Goal: Task Accomplishment & Management: Use online tool/utility

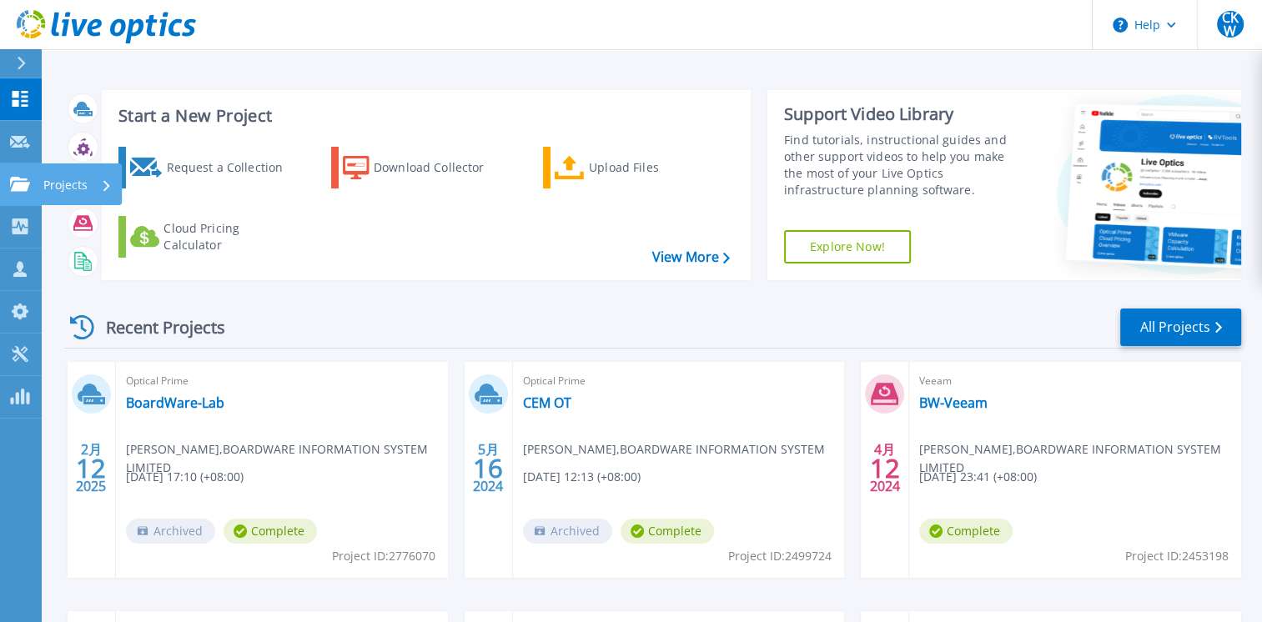
click at [65, 178] on p "Projects" at bounding box center [65, 184] width 44 height 43
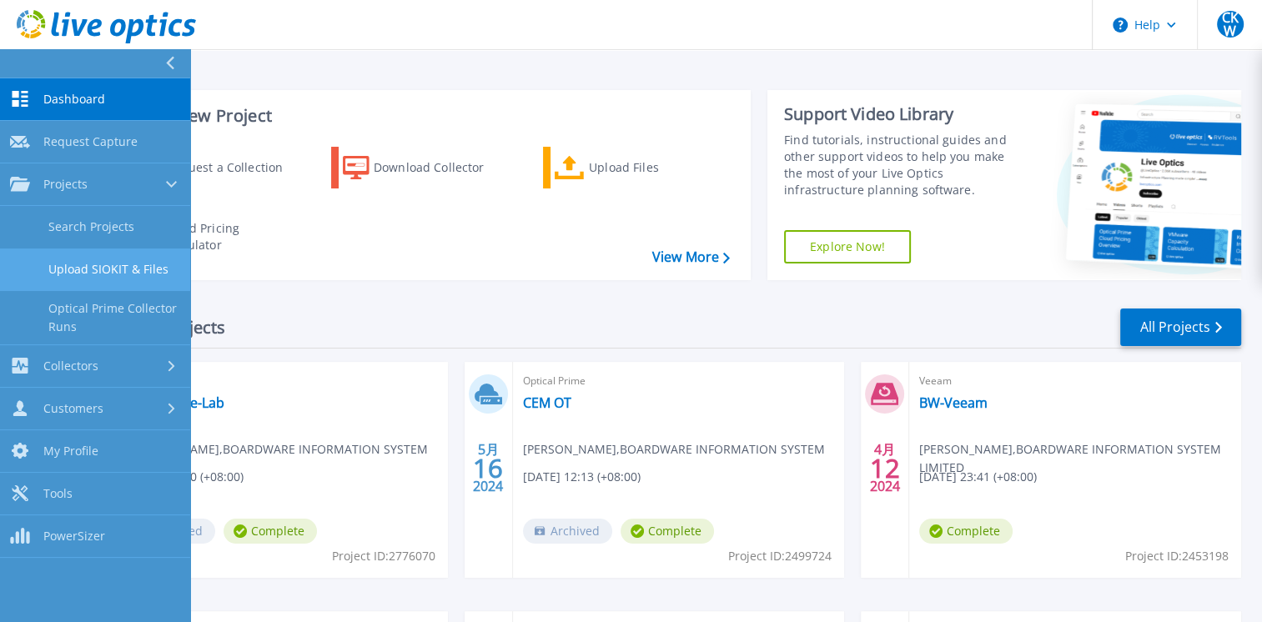
click at [95, 261] on link "Upload SIOKIT & Files" at bounding box center [95, 269] width 190 height 43
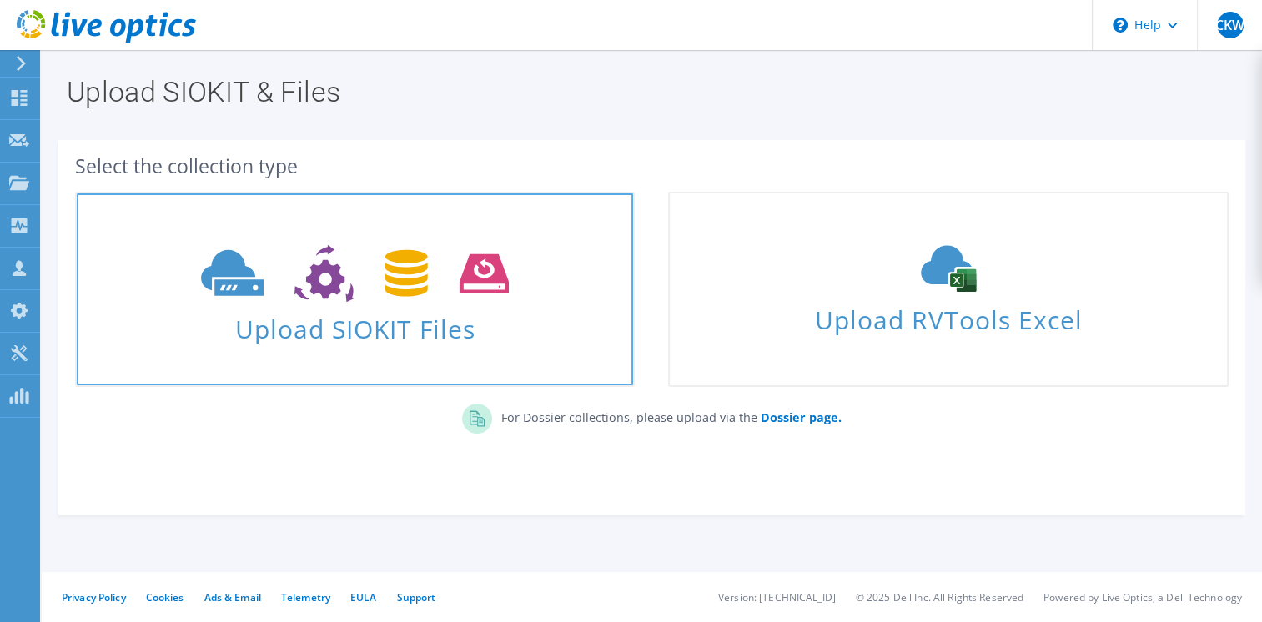
click at [359, 304] on span at bounding box center [355, 272] width 556 height 70
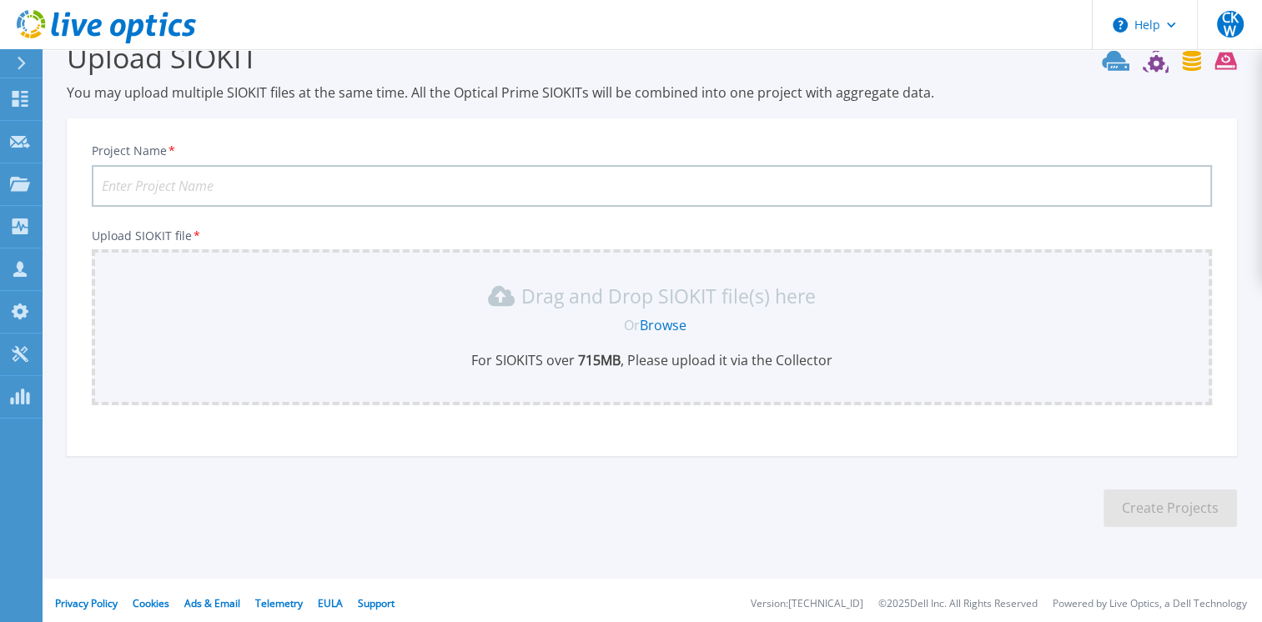
scroll to position [40, 0]
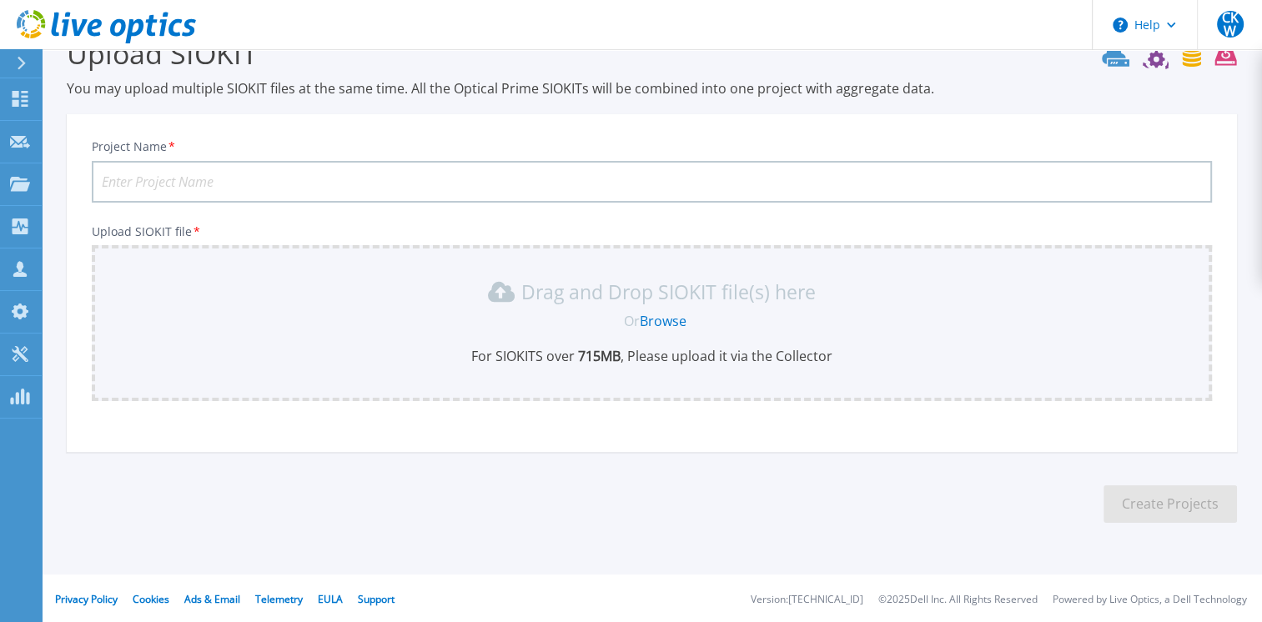
click at [670, 319] on link "Browse" at bounding box center [663, 321] width 47 height 18
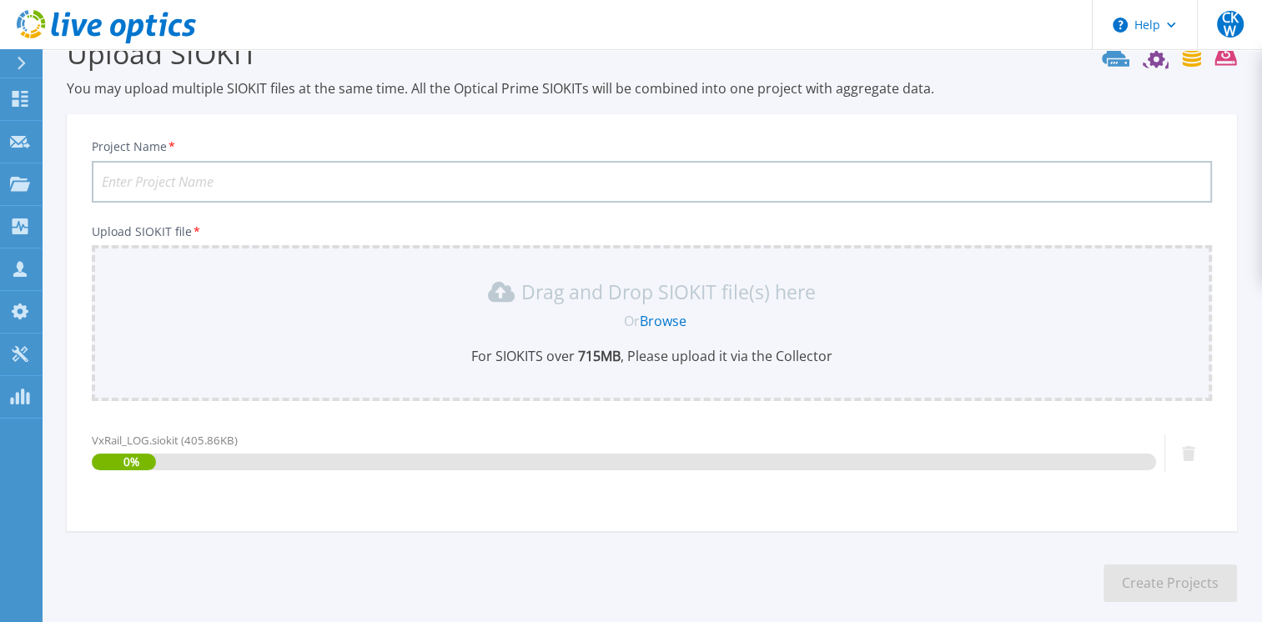
scroll to position [120, 0]
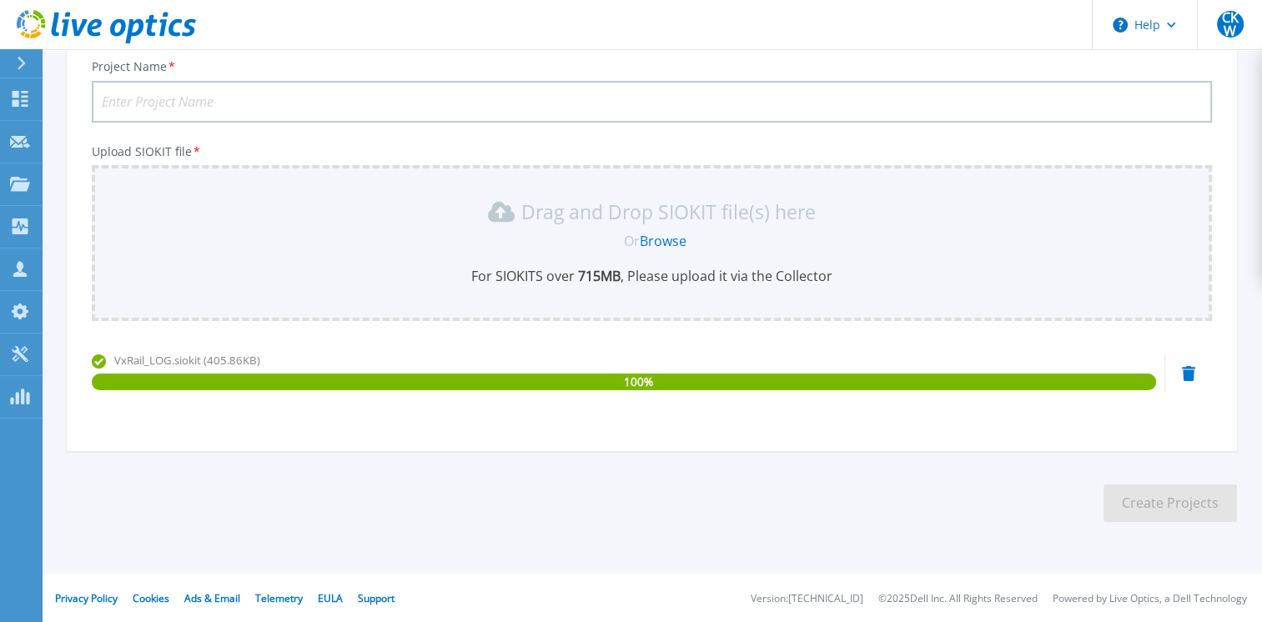
click at [160, 102] on input "Project Name *" at bounding box center [652, 102] width 1120 height 42
type input "IHM - VxRail"
click at [1163, 511] on button "Create Projects" at bounding box center [1169, 503] width 133 height 38
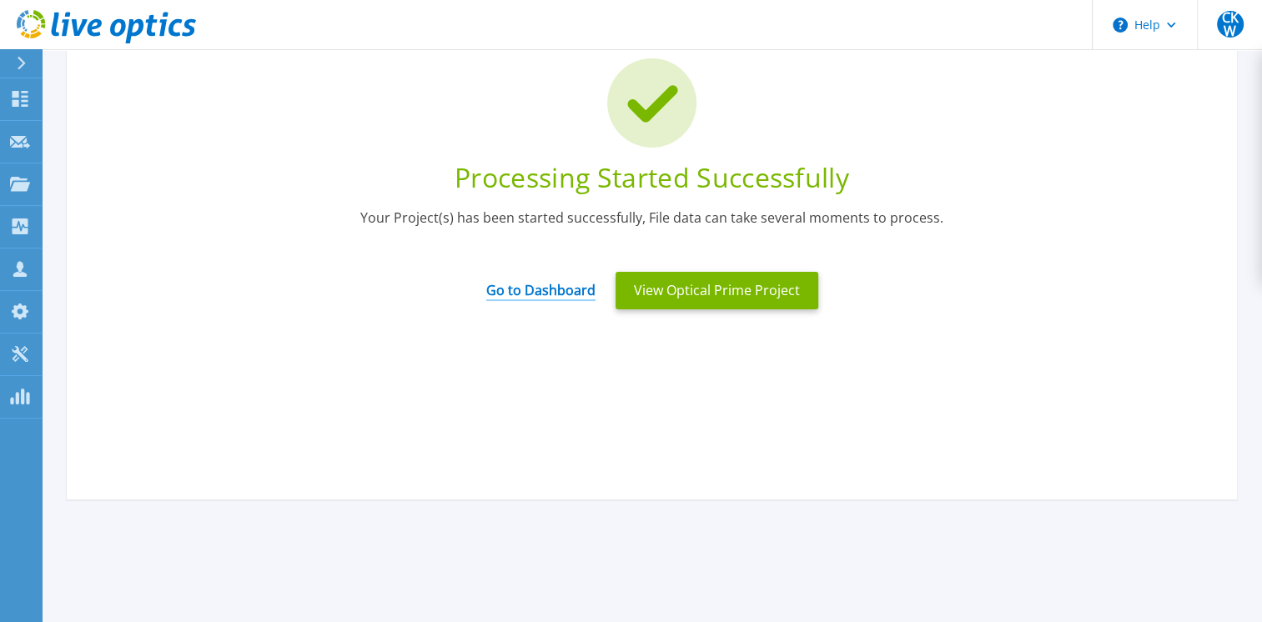
click at [534, 282] on link "Go to Dashboard" at bounding box center [540, 284] width 109 height 33
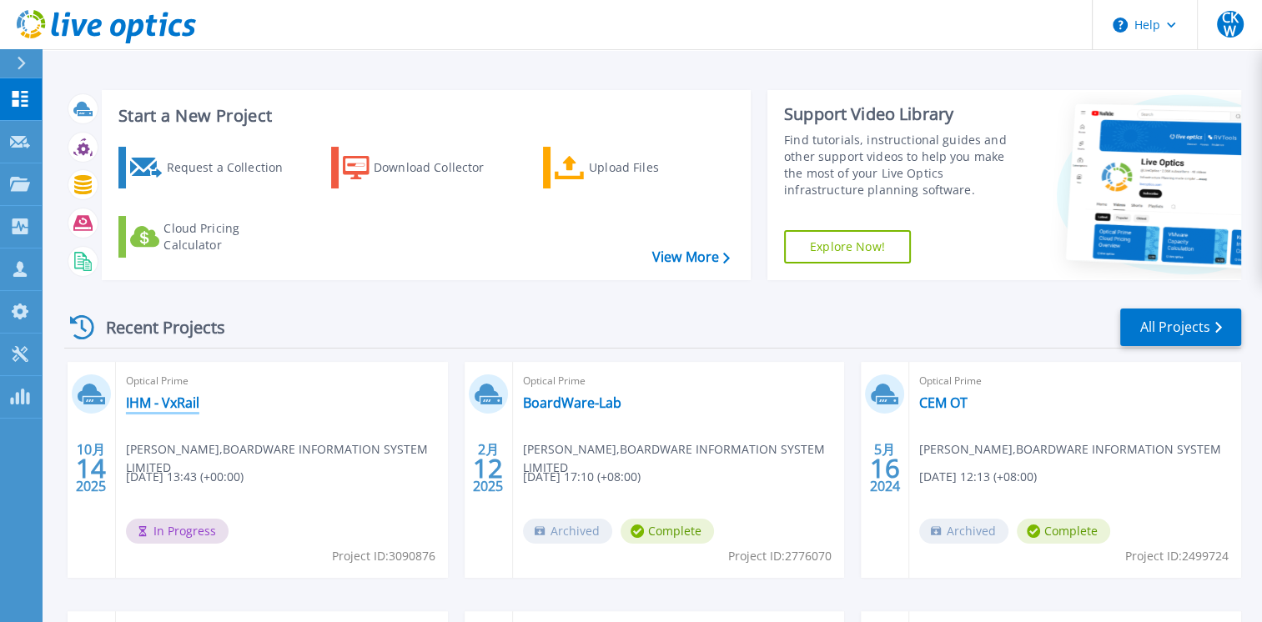
click at [178, 397] on link "IHM - VxRail" at bounding box center [162, 402] width 73 height 17
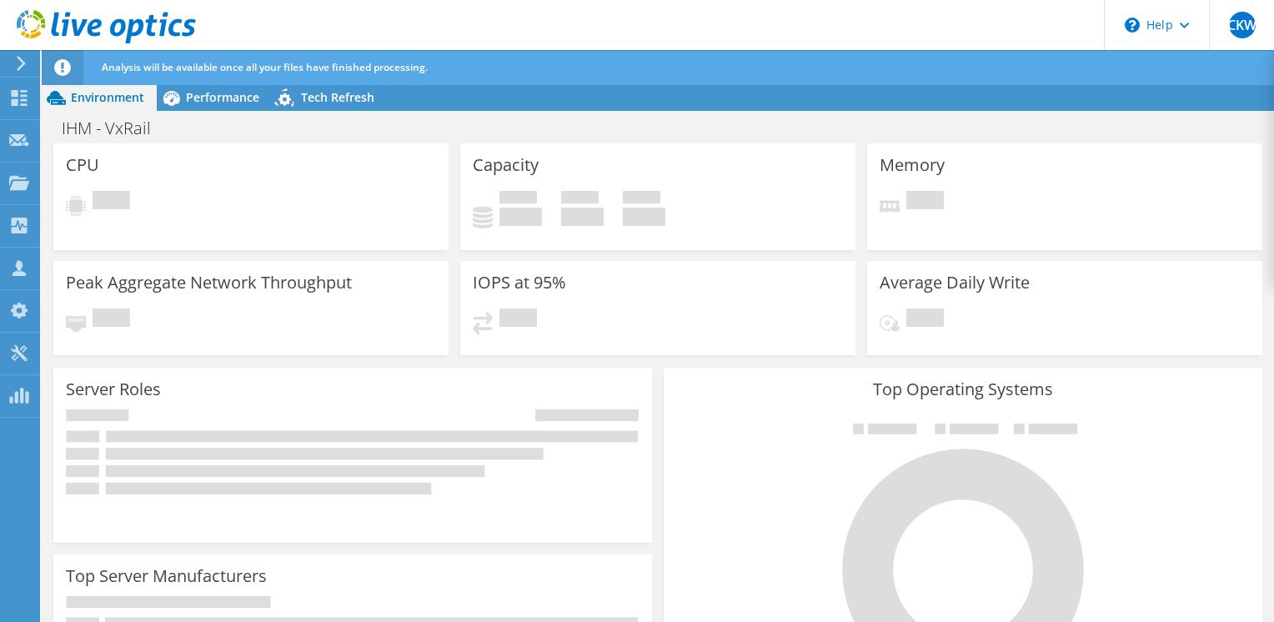
click at [37, 18] on use at bounding box center [106, 26] width 179 height 33
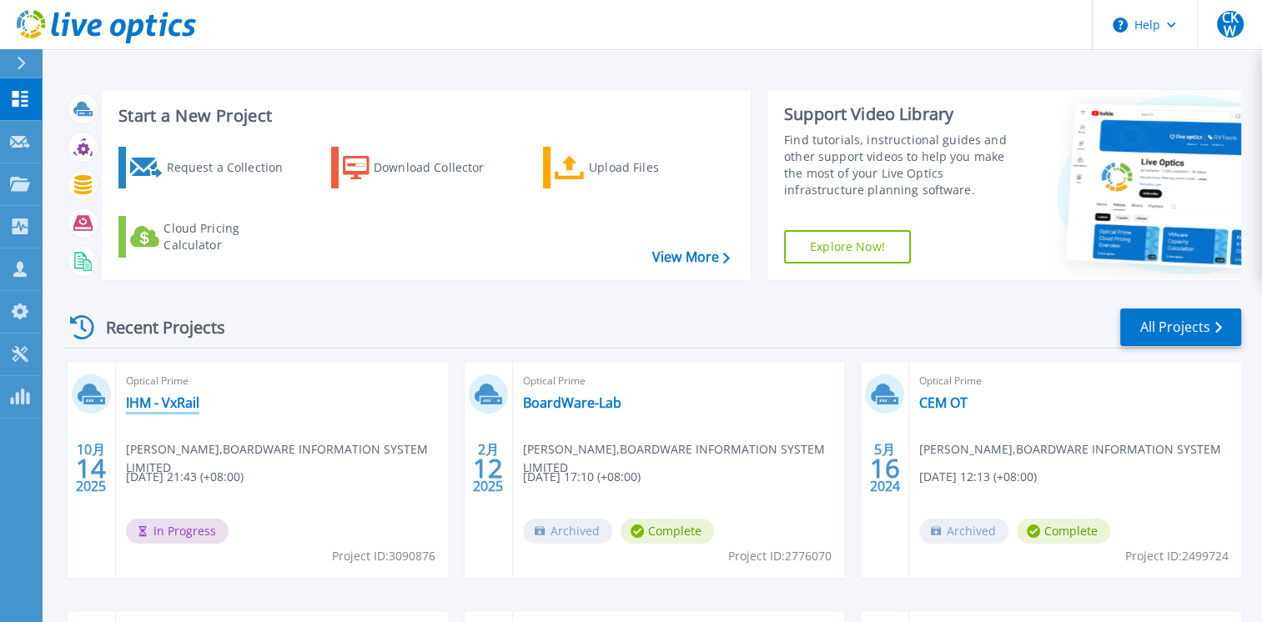
click at [198, 410] on link "IHM - VxRail" at bounding box center [162, 402] width 73 height 17
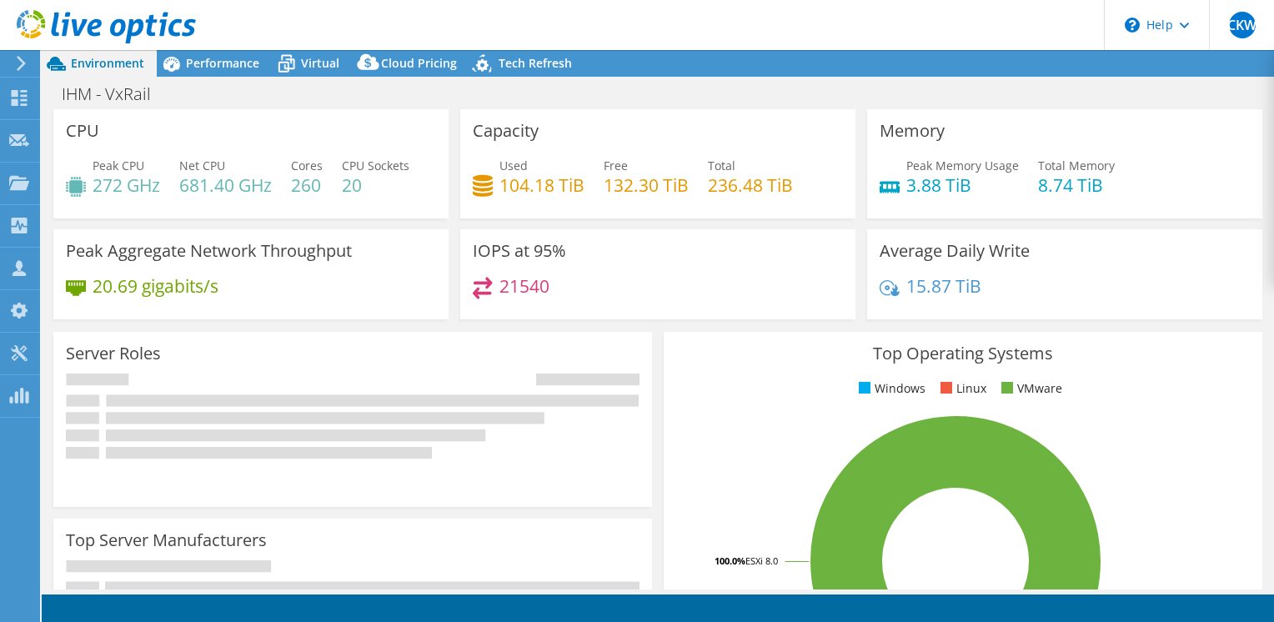
select select "USD"
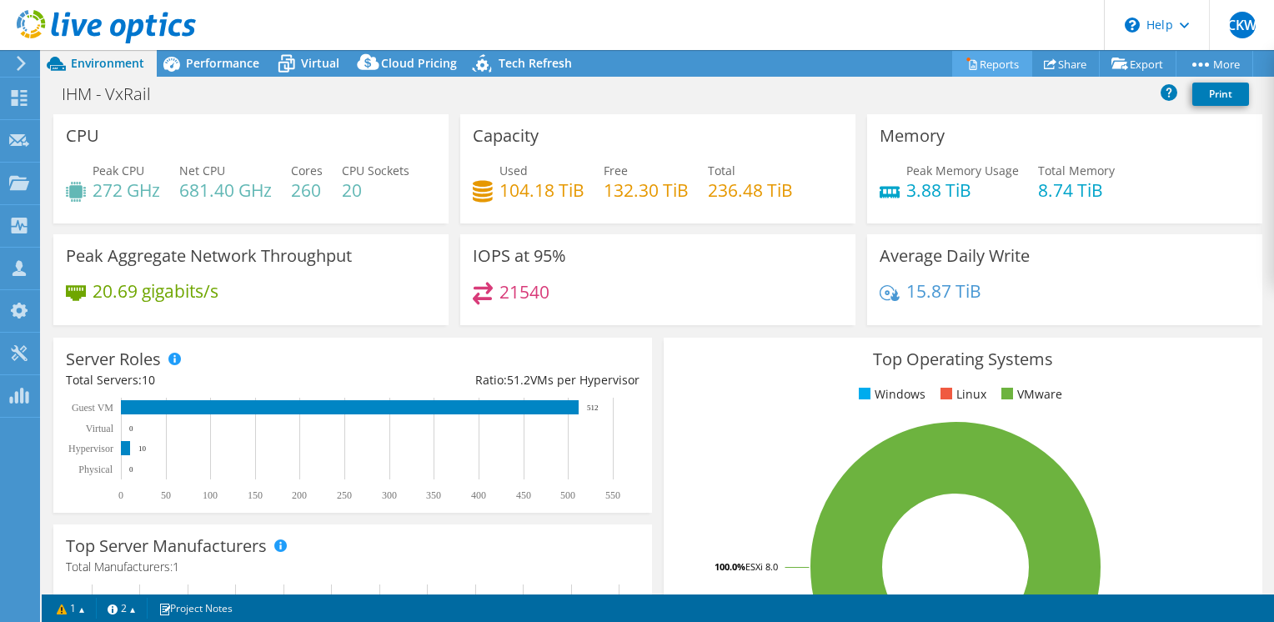
click at [989, 62] on link "Reports" at bounding box center [992, 64] width 80 height 26
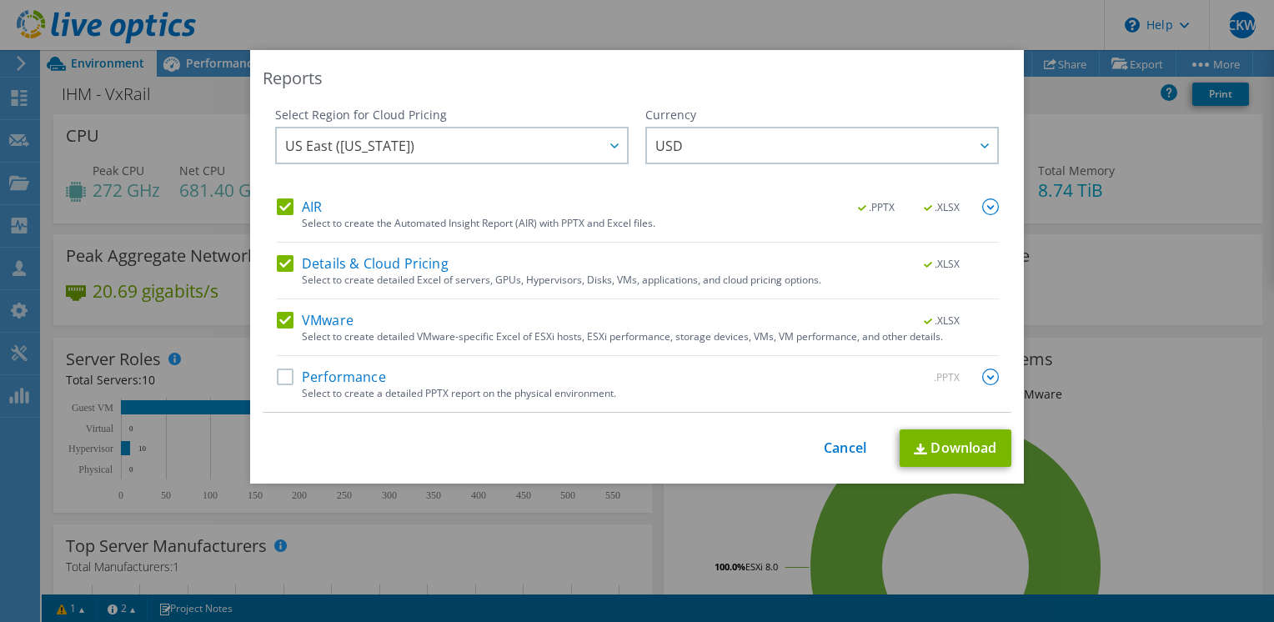
click at [277, 371] on label "Performance" at bounding box center [331, 377] width 109 height 17
click at [0, 0] on input "Performance" at bounding box center [0, 0] width 0 height 0
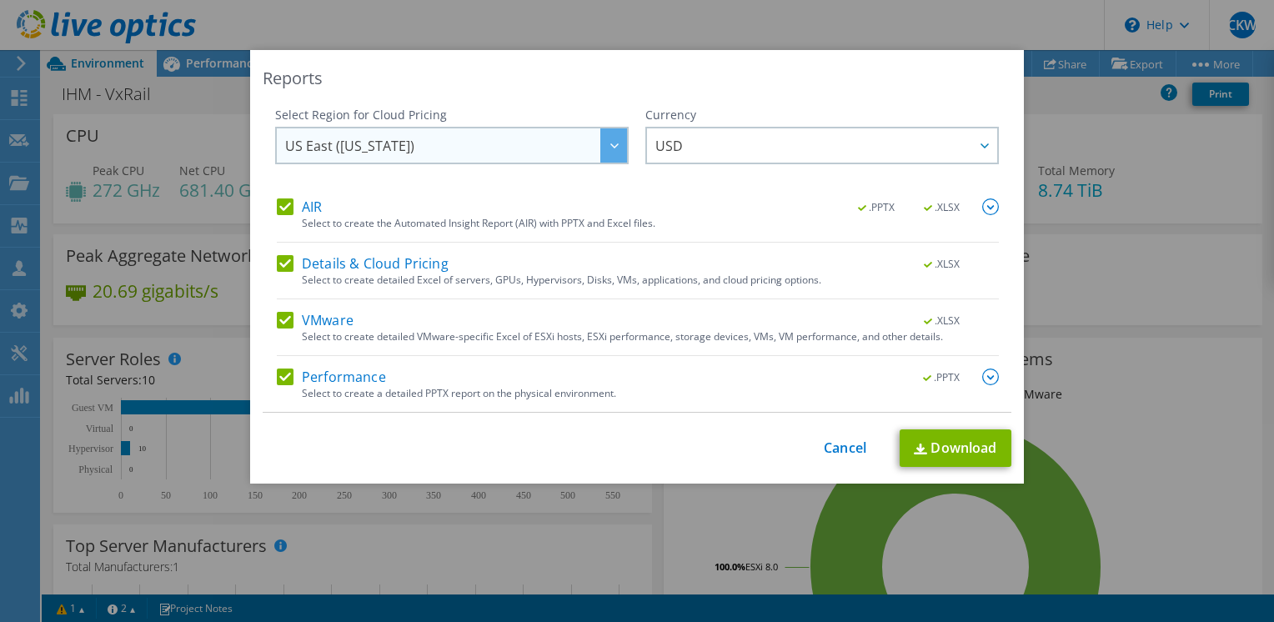
click at [394, 150] on span "US East (Virginia)" at bounding box center [456, 145] width 342 height 34
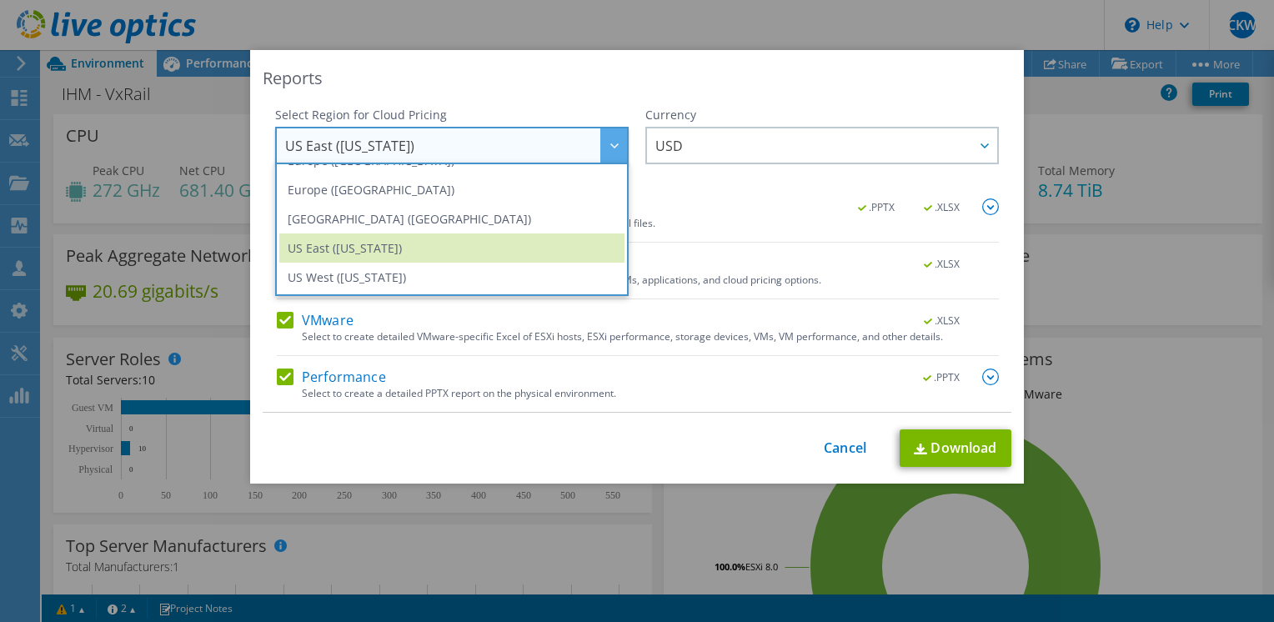
scroll to position [58, 0]
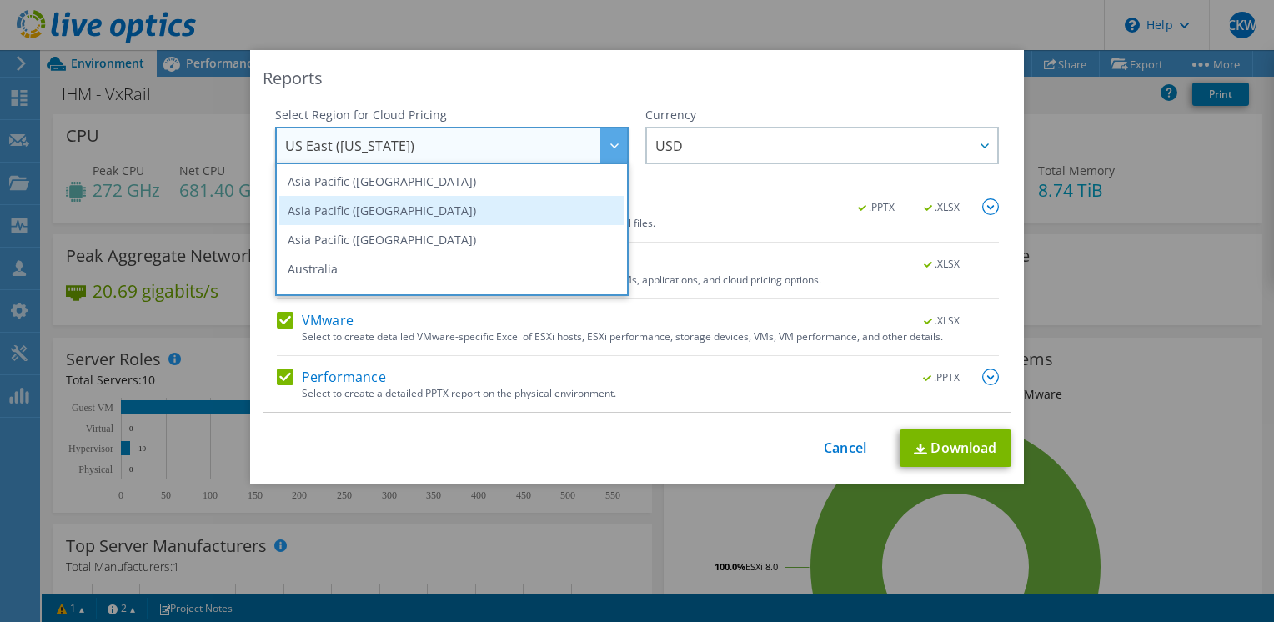
click at [487, 208] on li "Asia Pacific ([GEOGRAPHIC_DATA])" at bounding box center [451, 210] width 345 height 29
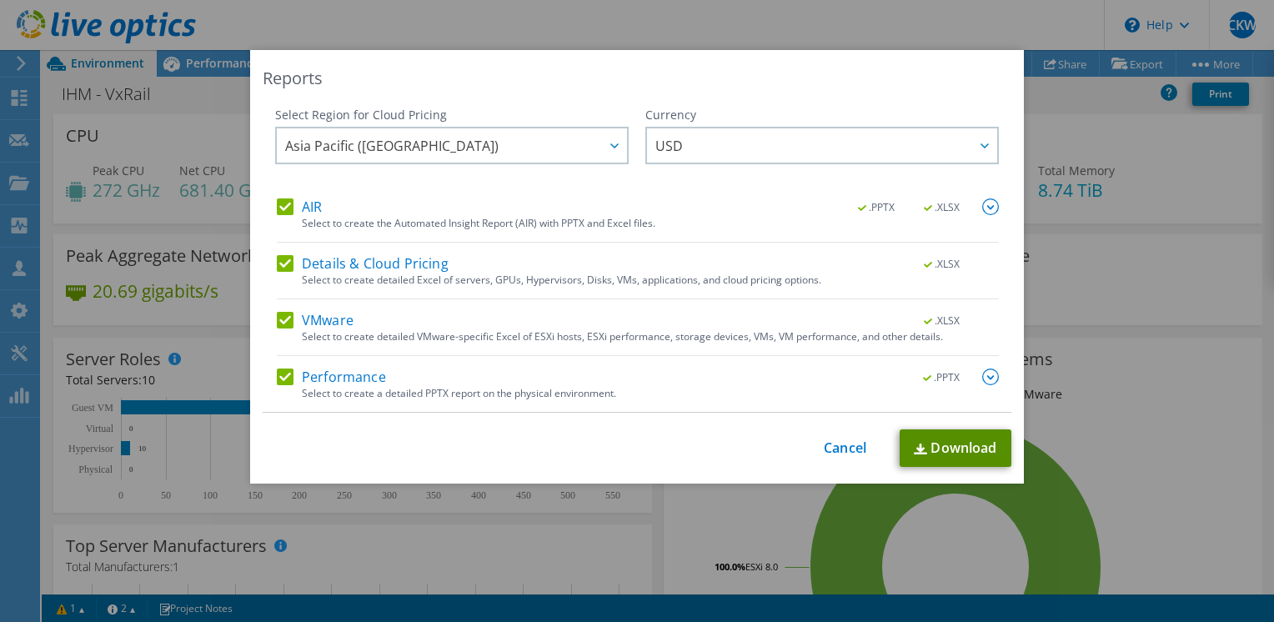
click at [971, 460] on link "Download" at bounding box center [956, 448] width 112 height 38
click at [825, 455] on link "Cancel" at bounding box center [845, 448] width 43 height 16
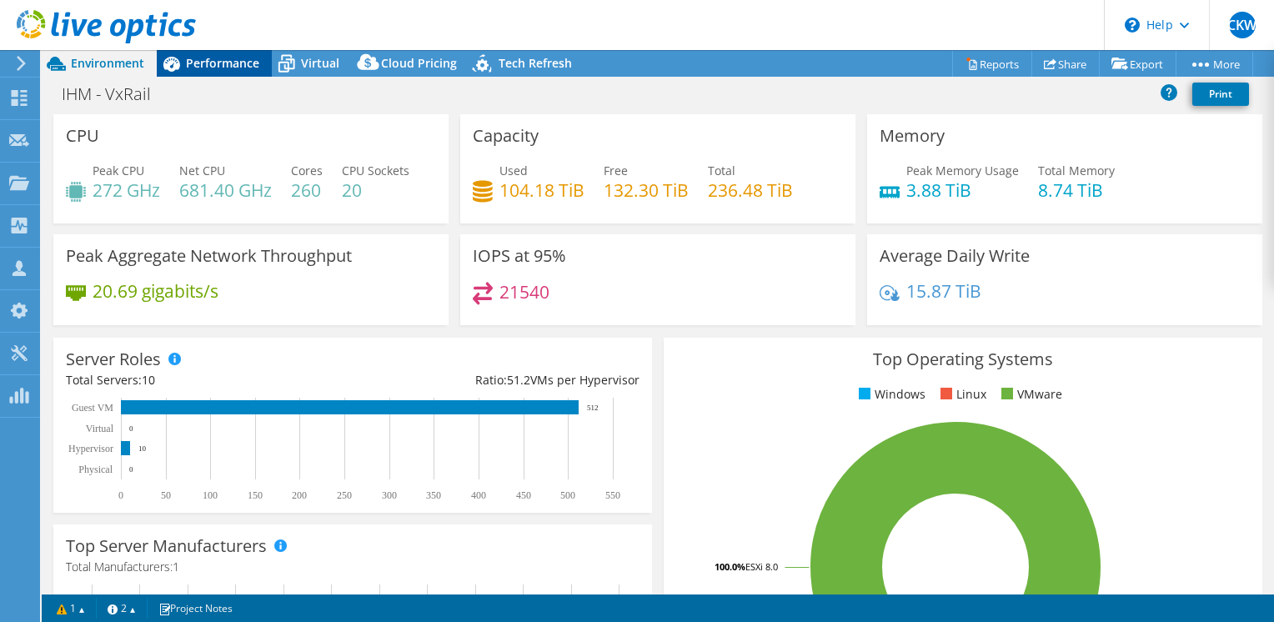
click at [190, 70] on span "Performance" at bounding box center [222, 63] width 73 height 16
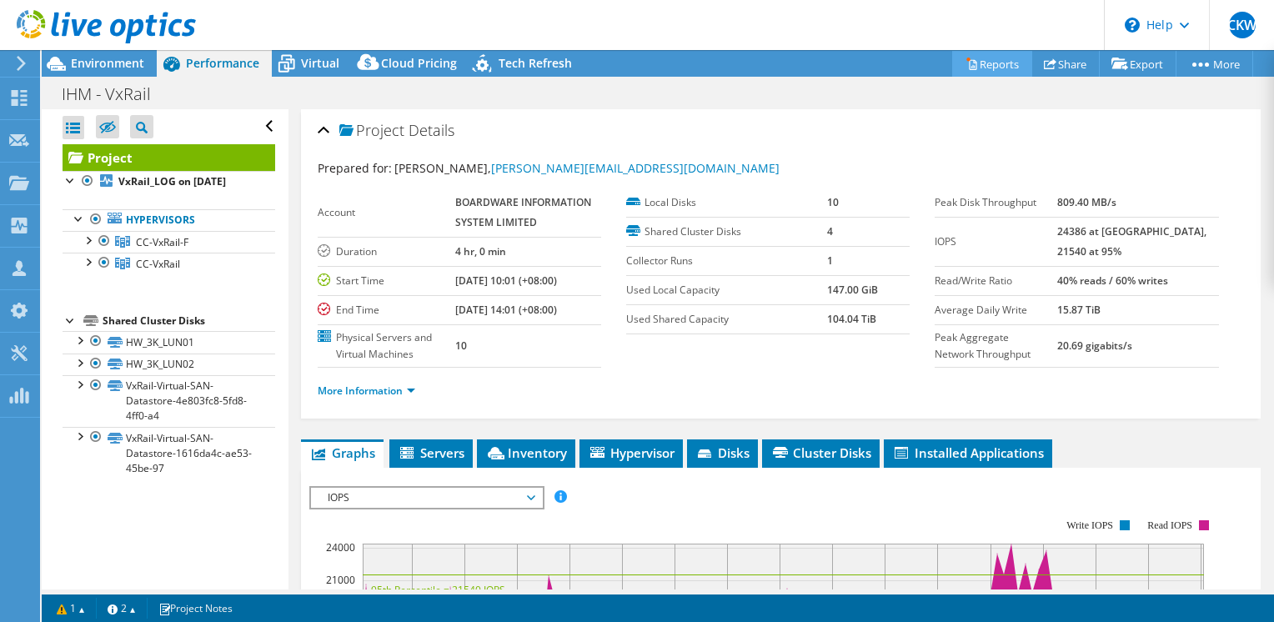
click at [997, 73] on link "Reports" at bounding box center [992, 64] width 80 height 26
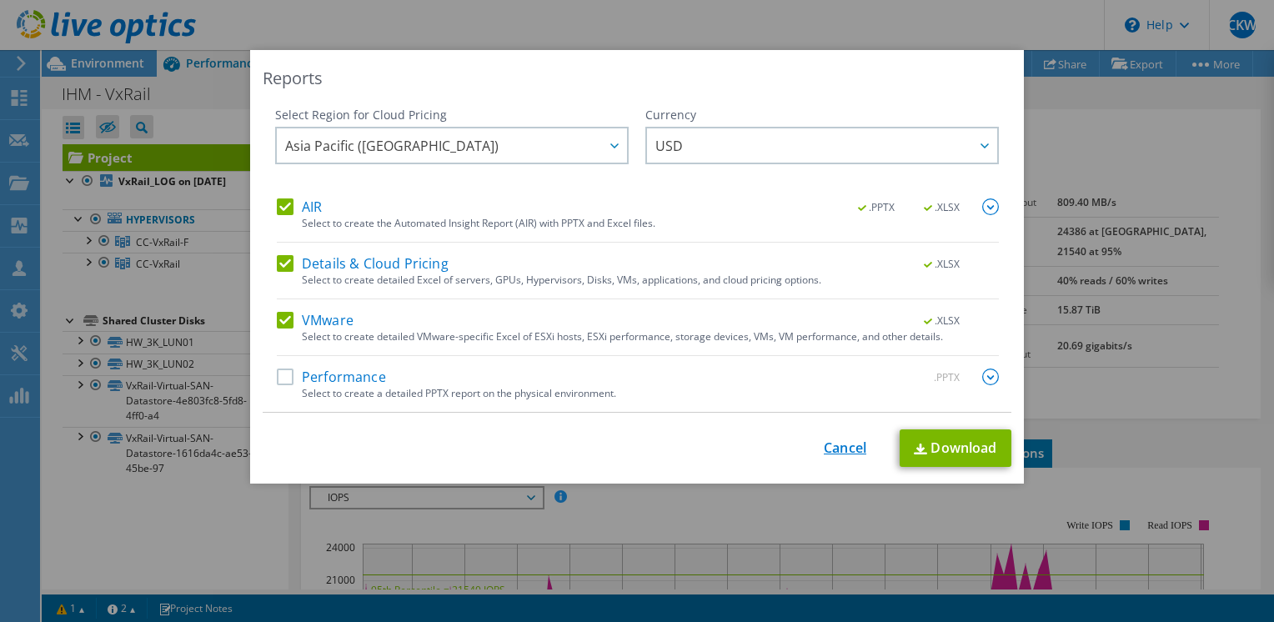
click at [851, 444] on link "Cancel" at bounding box center [845, 448] width 43 height 16
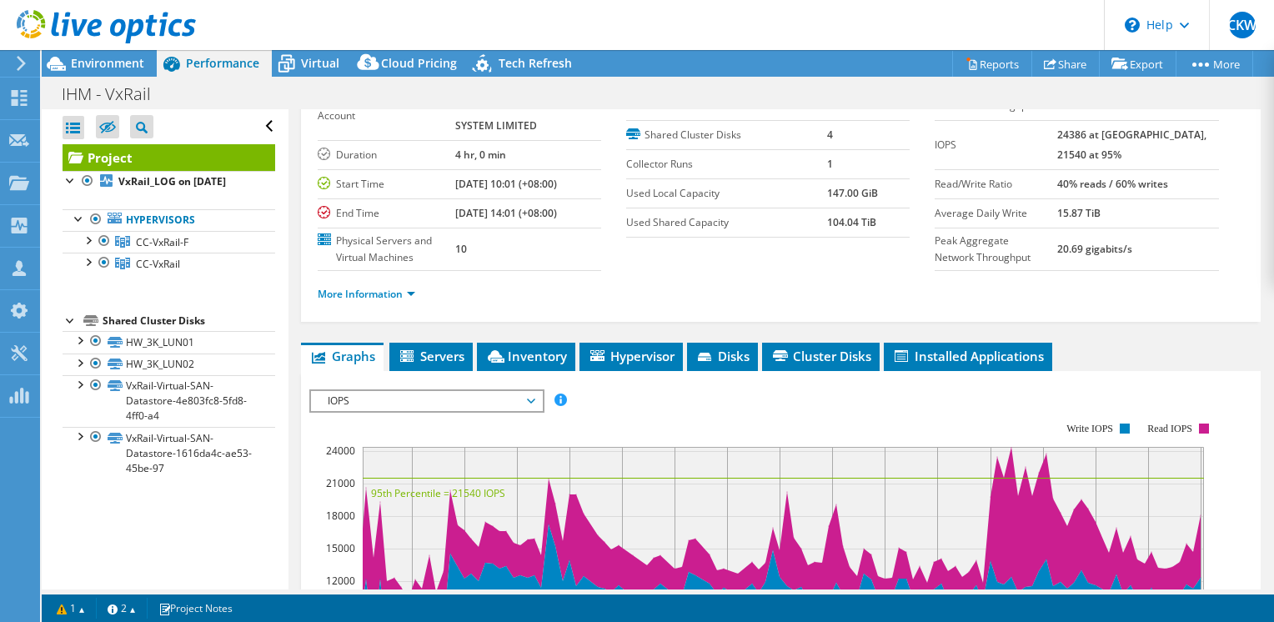
scroll to position [167, 0]
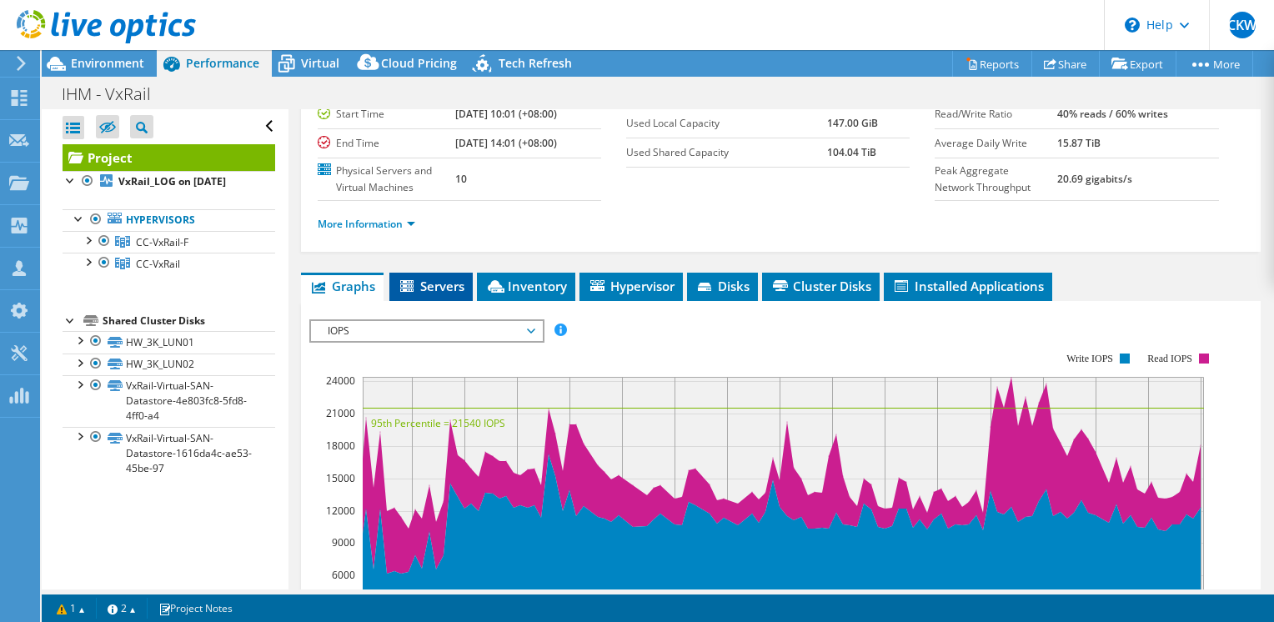
click at [437, 281] on span "Servers" at bounding box center [431, 286] width 67 height 17
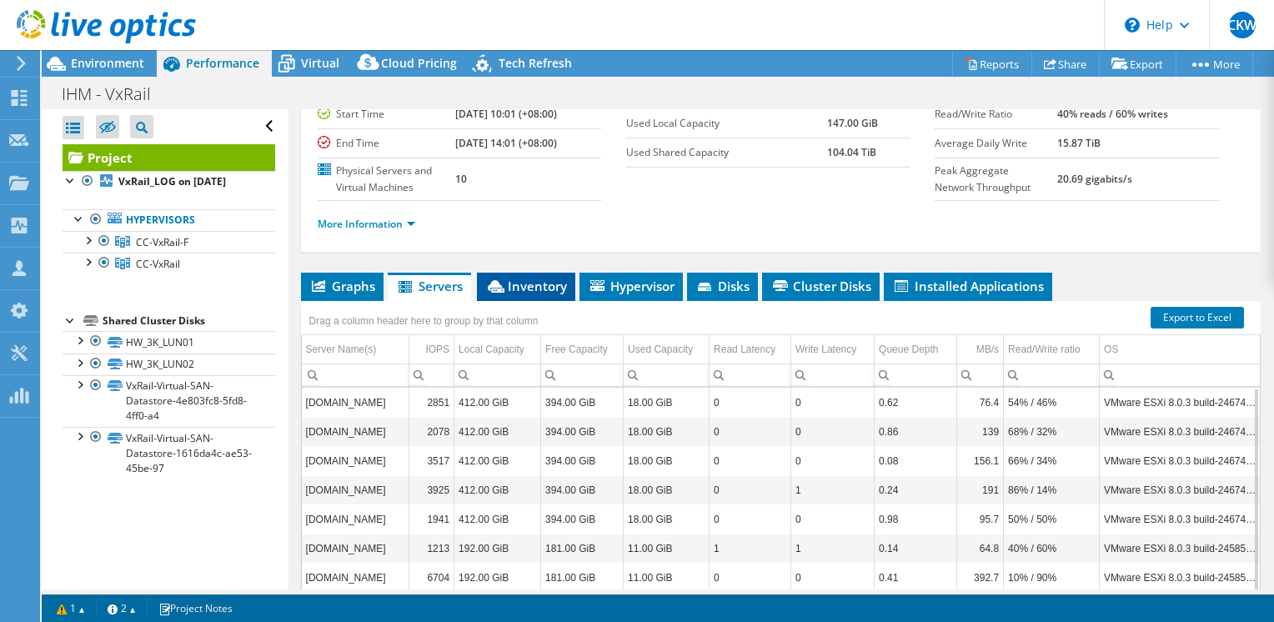
click at [529, 278] on span "Inventory" at bounding box center [526, 286] width 82 height 17
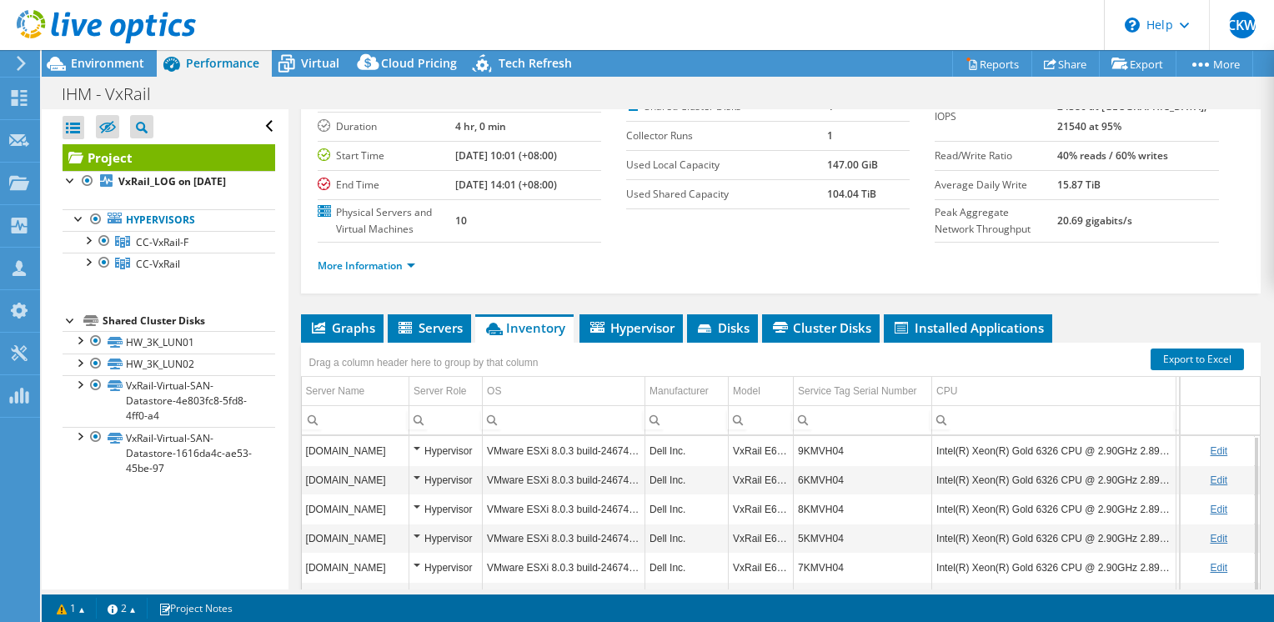
scroll to position [0, 0]
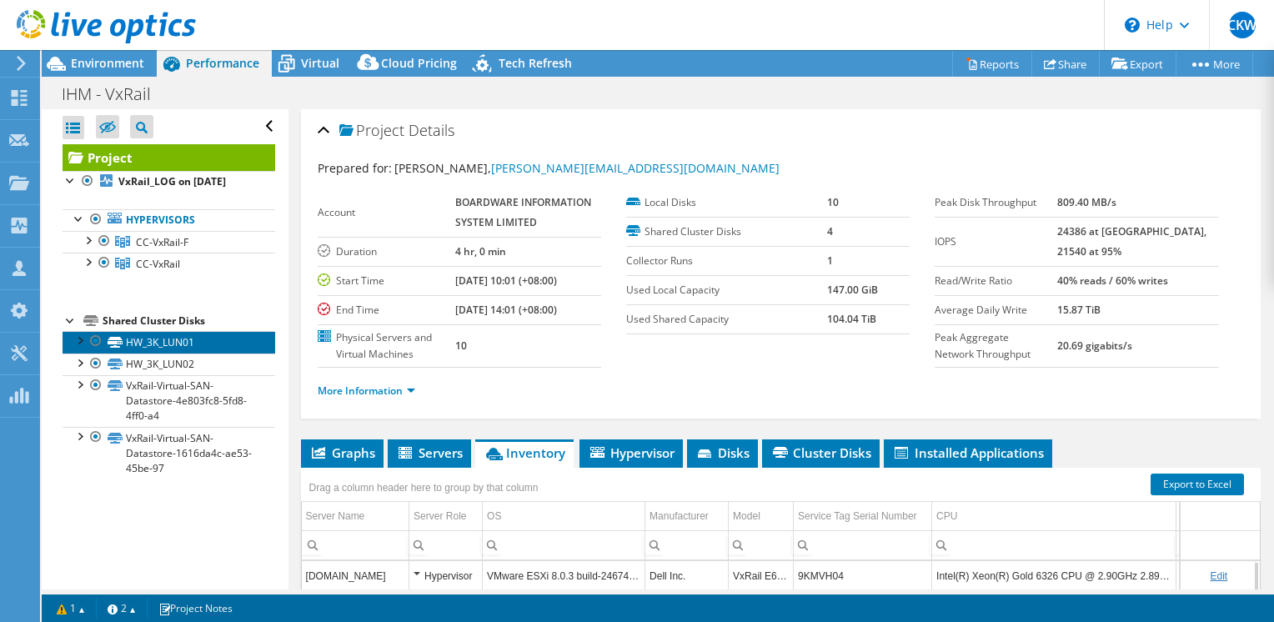
click at [150, 353] on link "HW_3K_LUN01" at bounding box center [169, 342] width 213 height 22
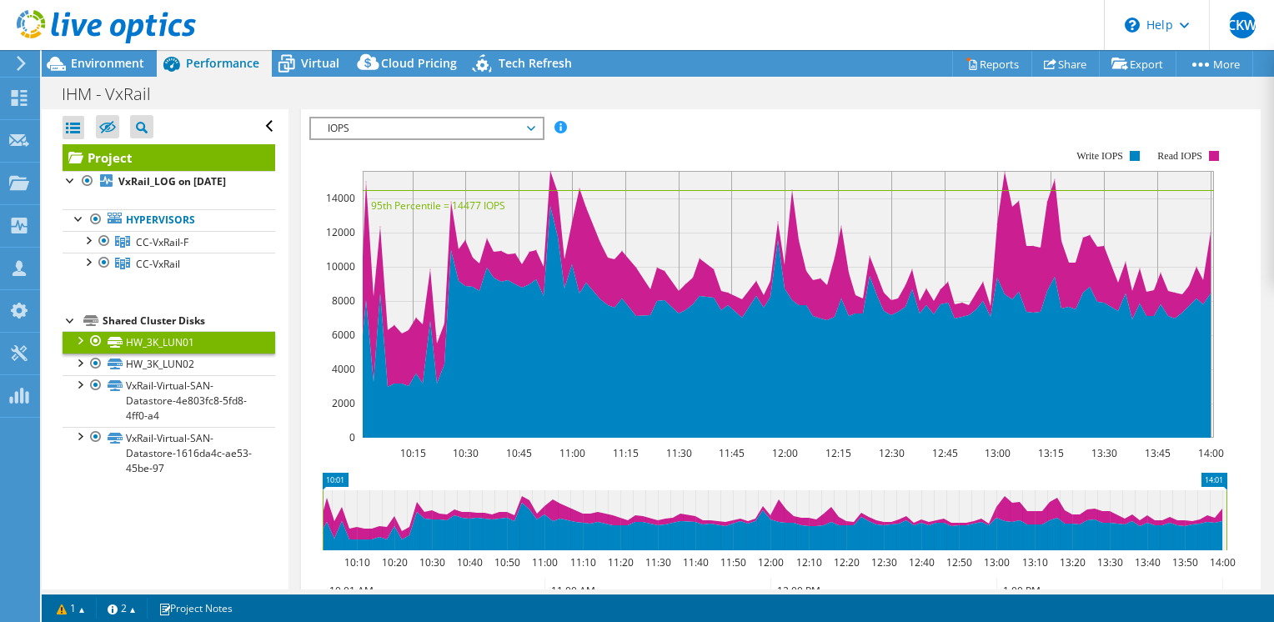
scroll to position [284, 0]
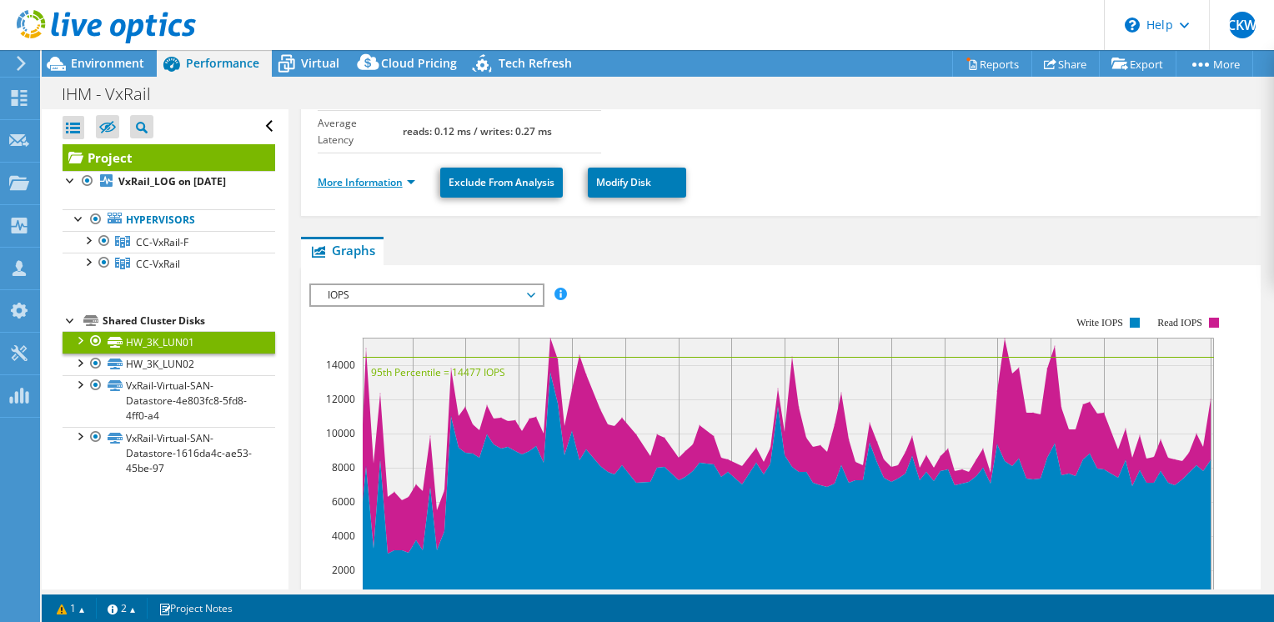
click at [391, 175] on link "More Information" at bounding box center [367, 182] width 98 height 14
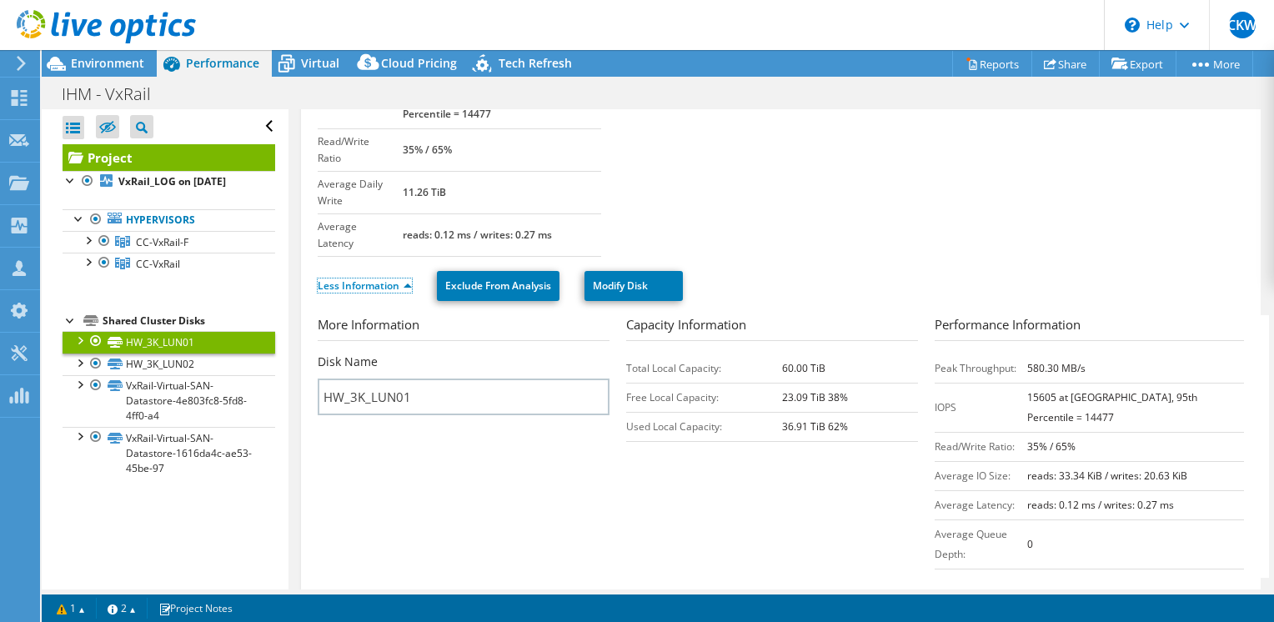
scroll to position [117, 0]
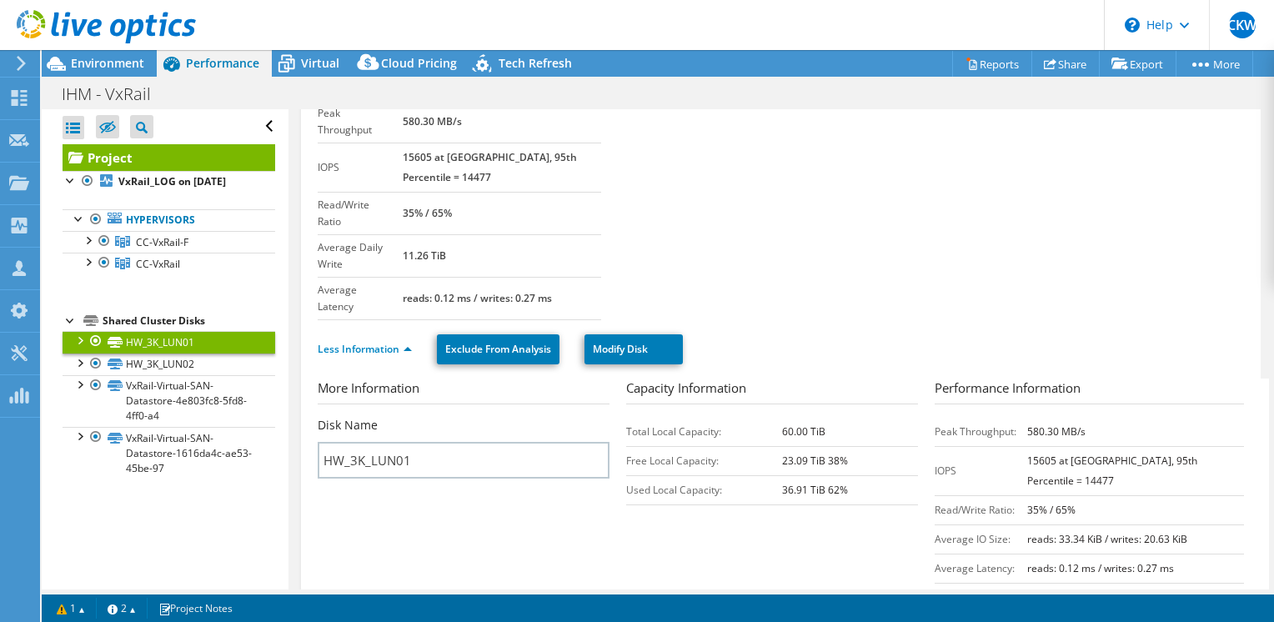
click at [83, 23] on use at bounding box center [106, 26] width 179 height 33
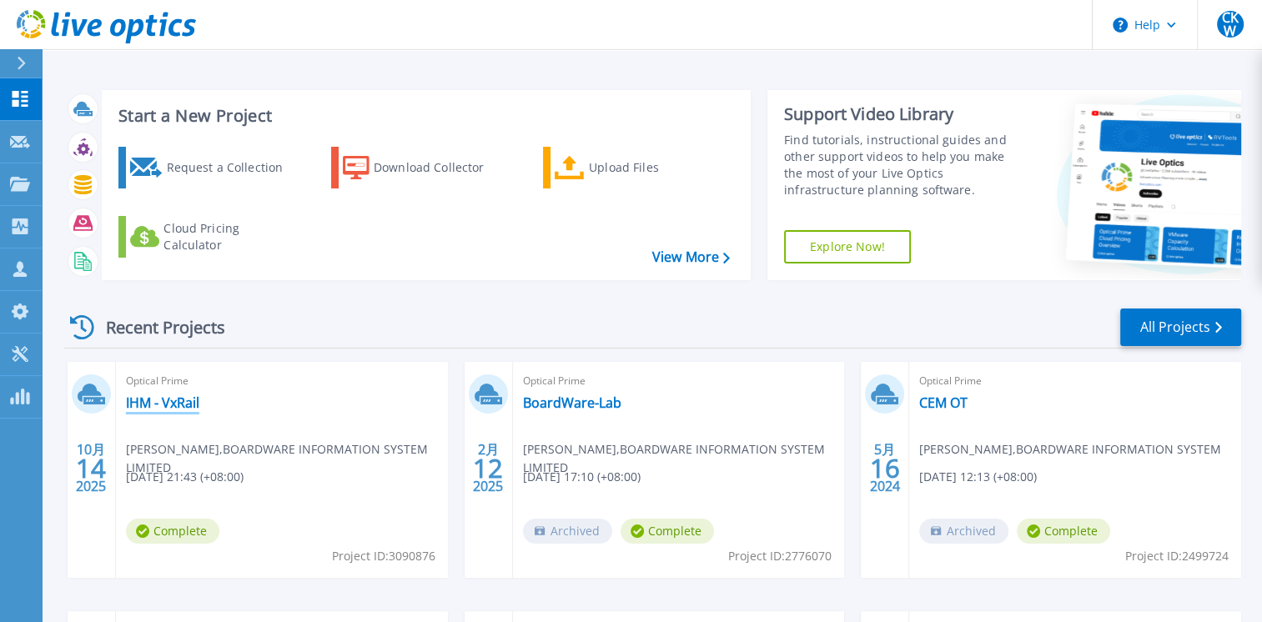
click at [162, 398] on link "IHM - VxRail" at bounding box center [162, 402] width 73 height 17
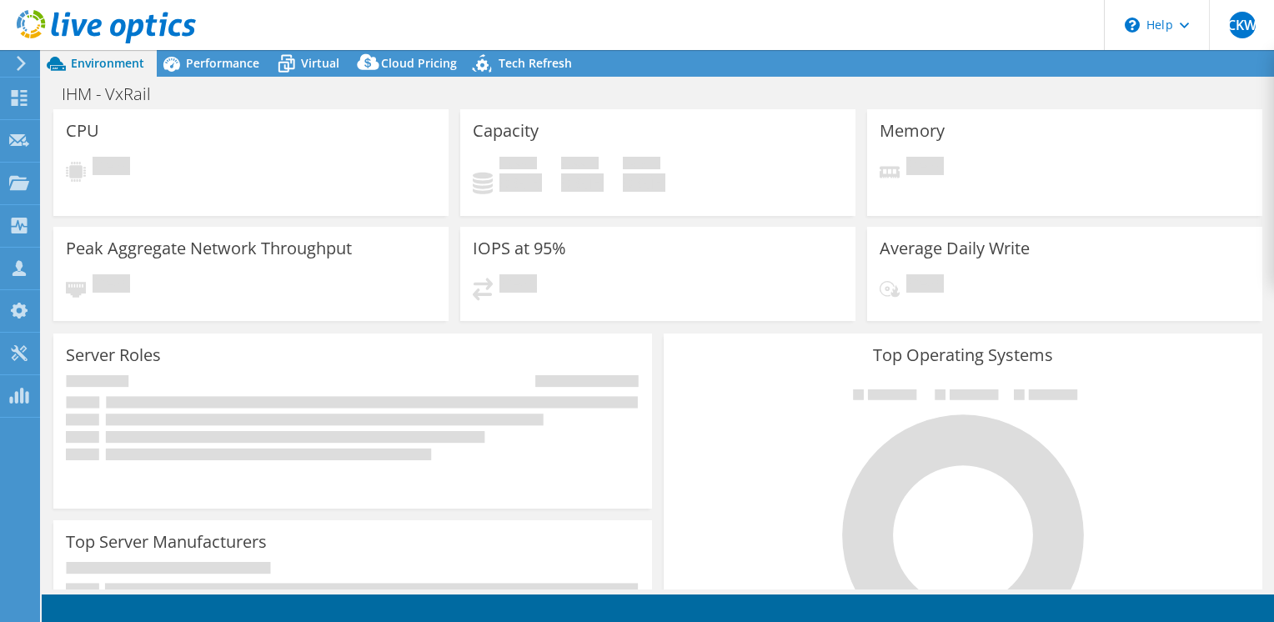
select select "[GEOGRAPHIC_DATA]"
select select "USD"
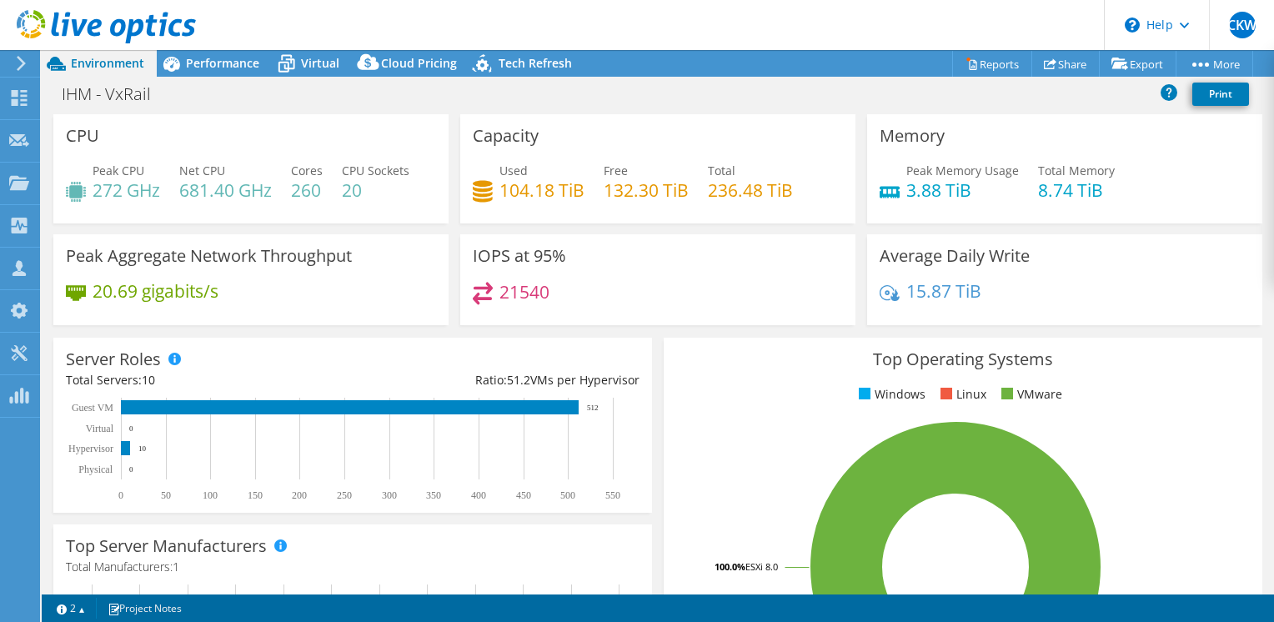
click at [499, 284] on h4 "21540" at bounding box center [524, 292] width 50 height 18
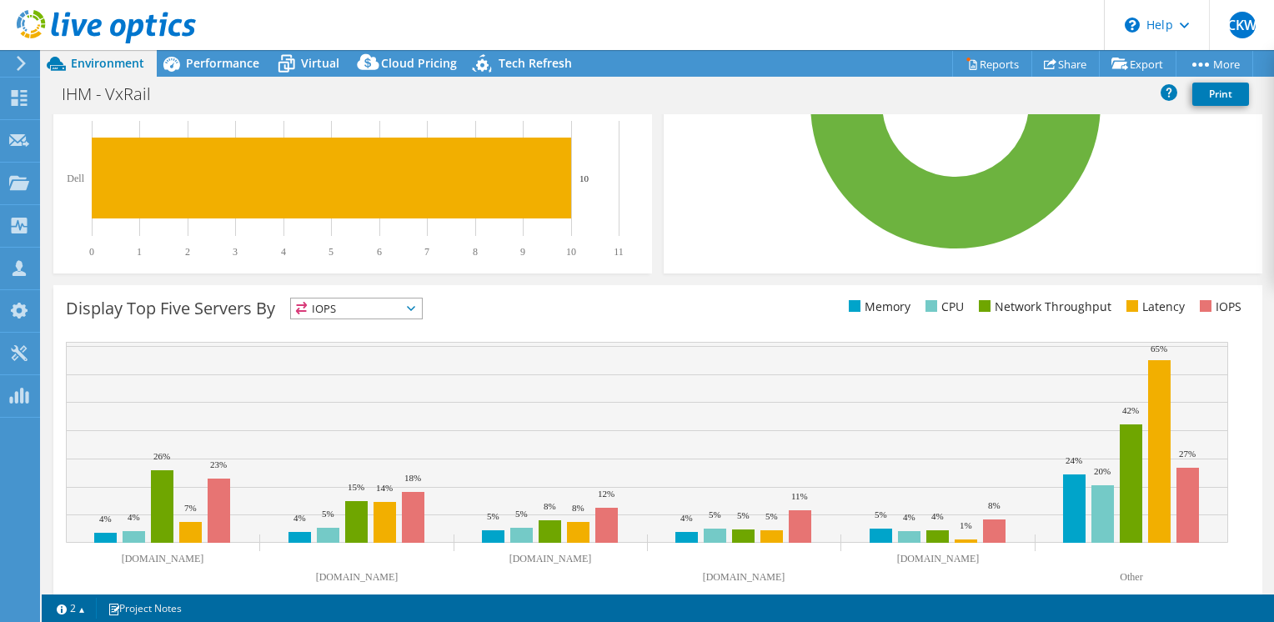
scroll to position [490, 0]
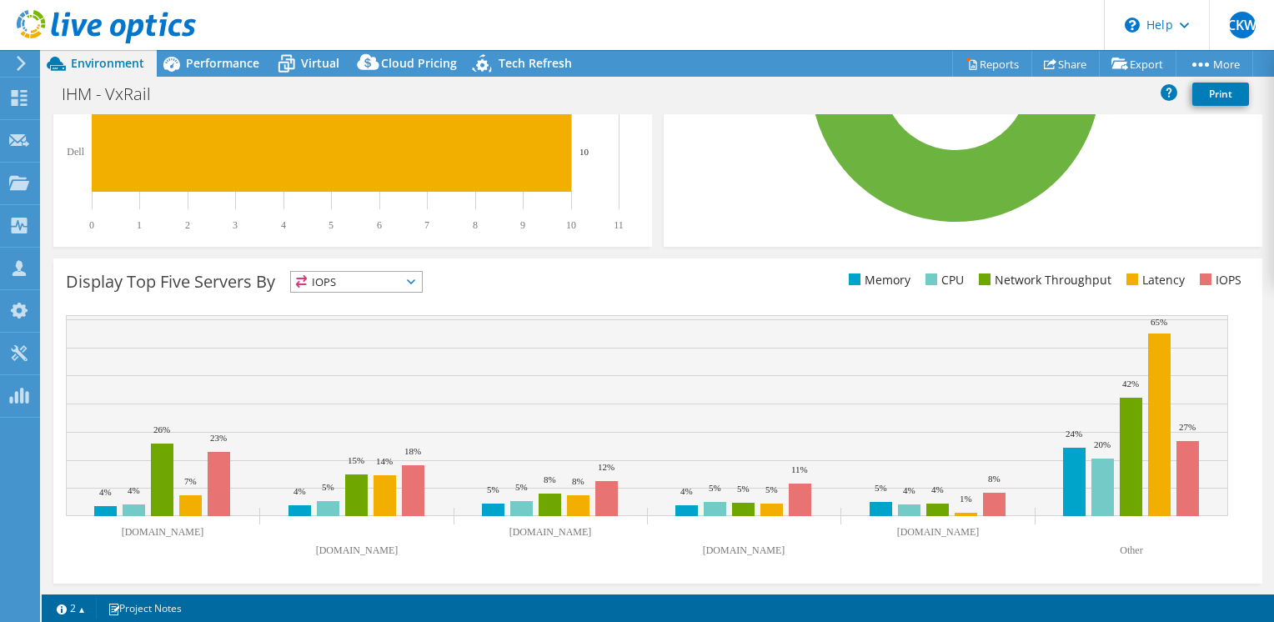
click at [409, 275] on span "IOPS" at bounding box center [356, 282] width 131 height 20
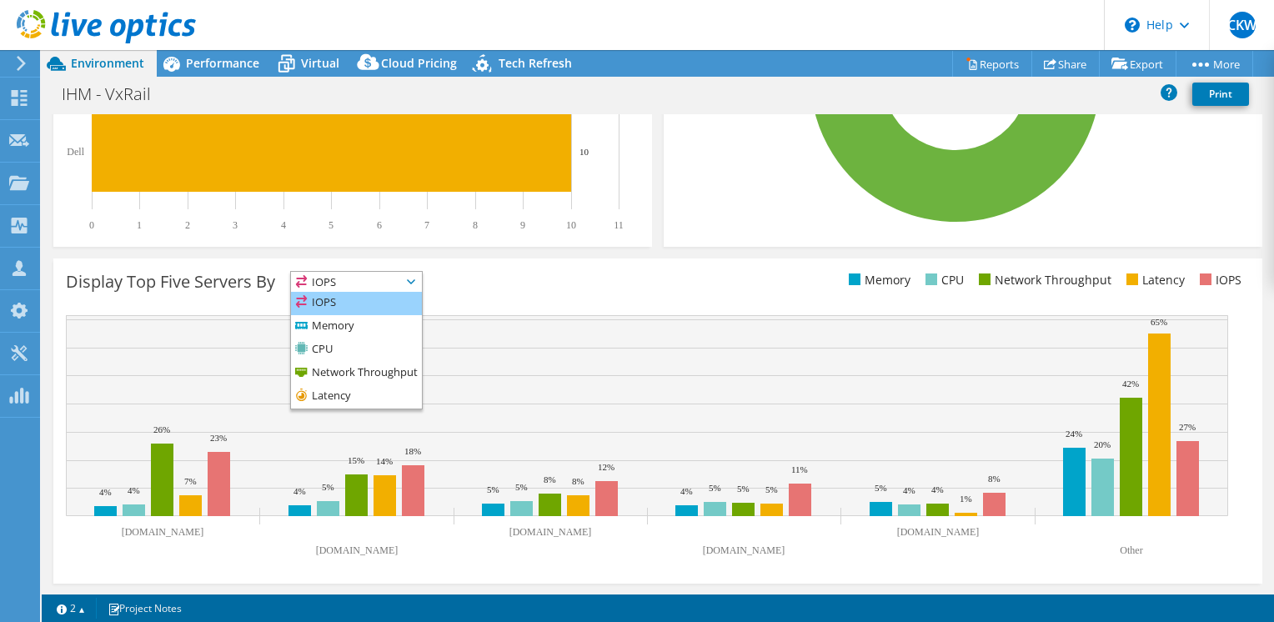
click at [379, 299] on li "IOPS" at bounding box center [356, 303] width 131 height 23
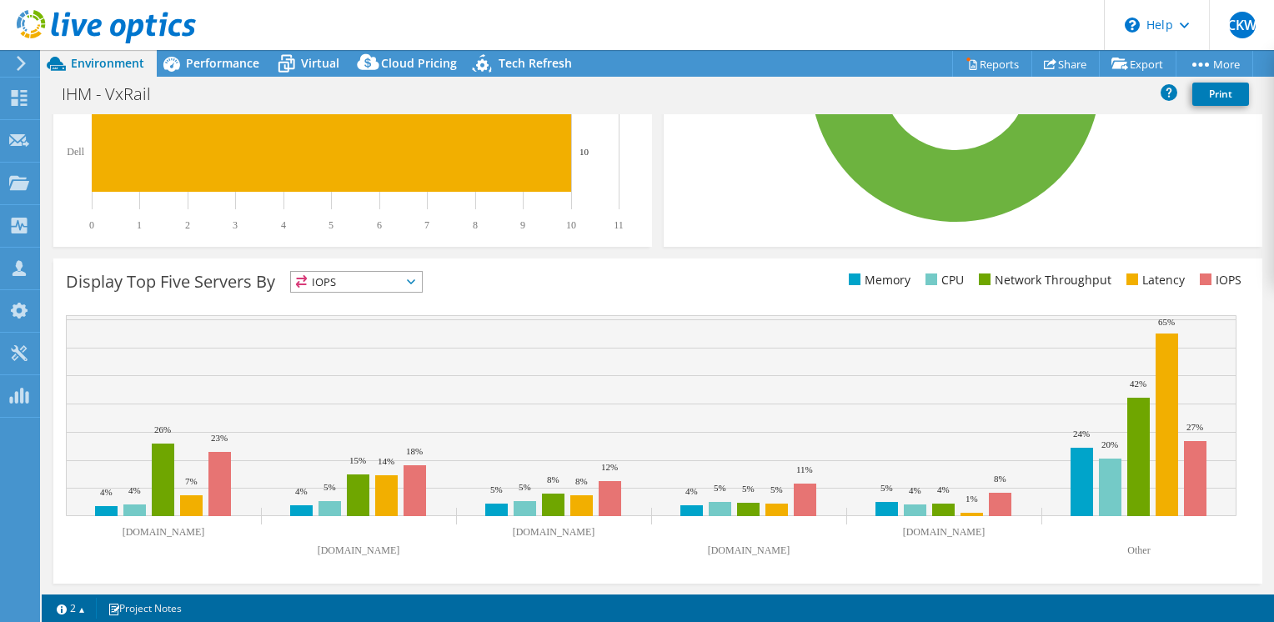
click at [587, 298] on div "Display Top Five Servers By IOPS IOPS" at bounding box center [362, 285] width 592 height 28
click at [1170, 373] on rect at bounding box center [1167, 425] width 23 height 183
click at [1171, 354] on rect at bounding box center [1167, 425] width 23 height 183
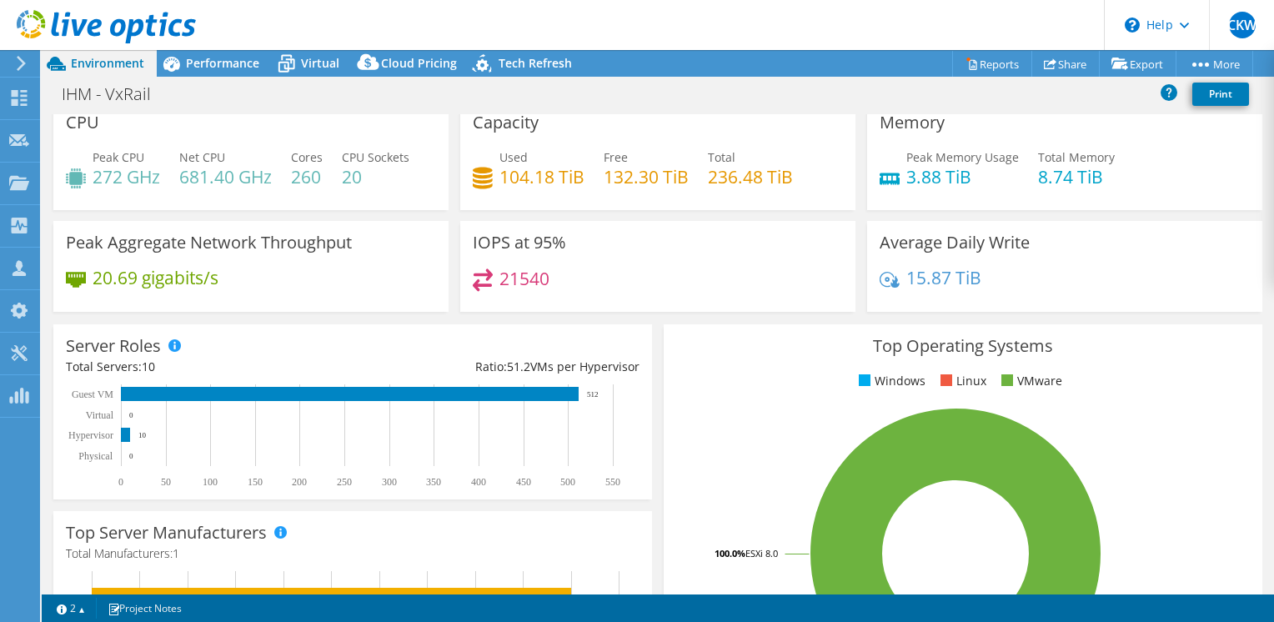
scroll to position [0, 0]
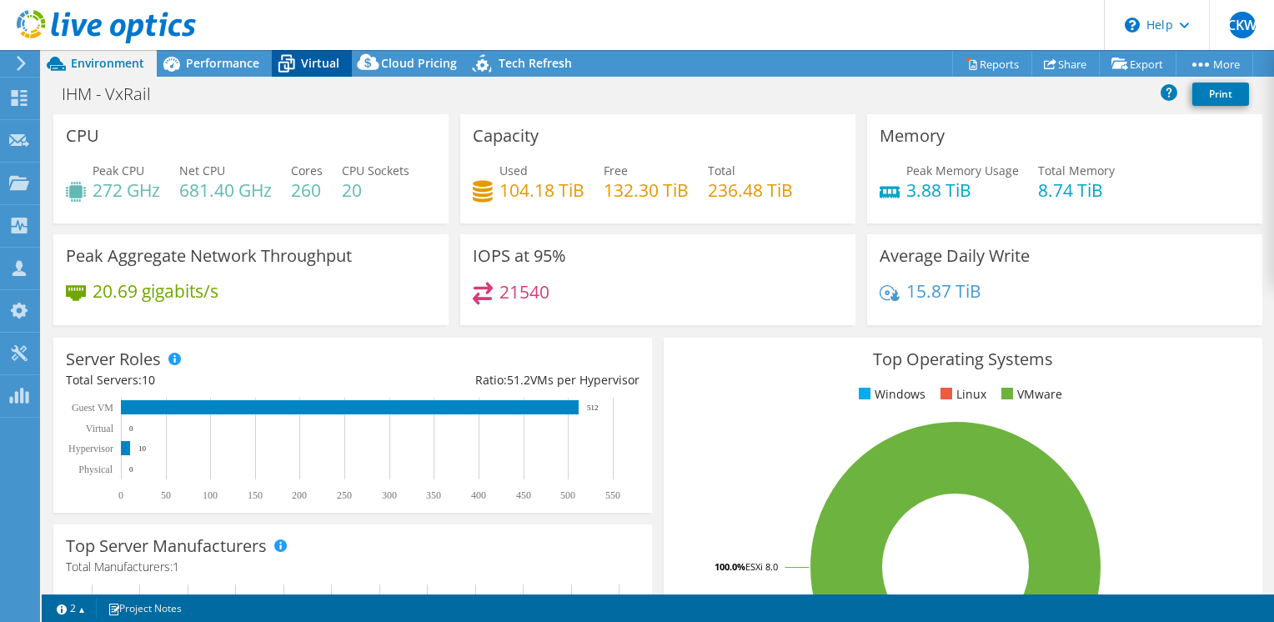
click at [291, 57] on icon at bounding box center [286, 63] width 29 height 29
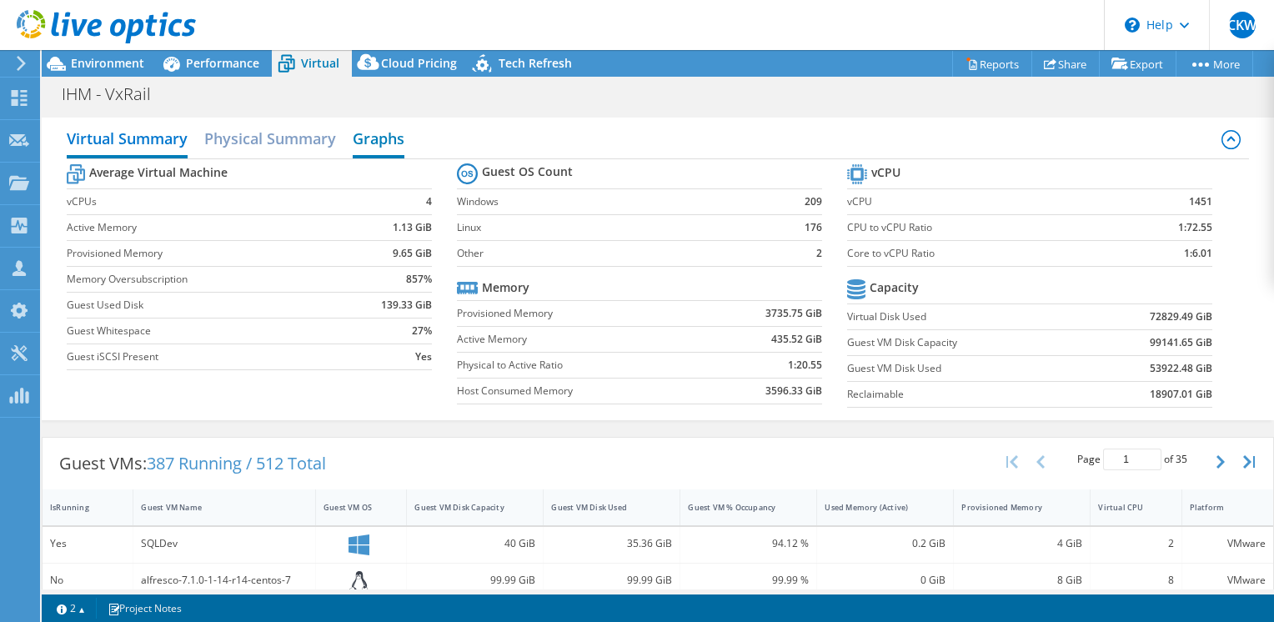
click at [370, 132] on h2 "Graphs" at bounding box center [379, 140] width 52 height 37
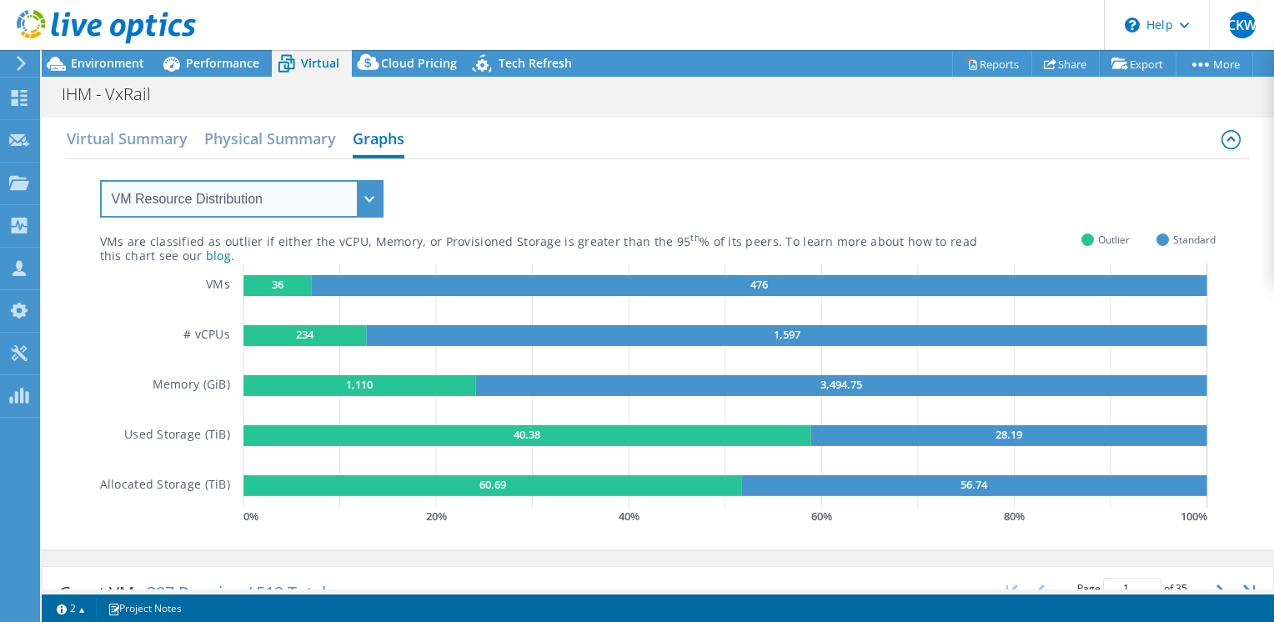
click at [246, 213] on select "VM Resource Distribution Provisioning Contrast Over Provisioning" at bounding box center [242, 199] width 284 height 38
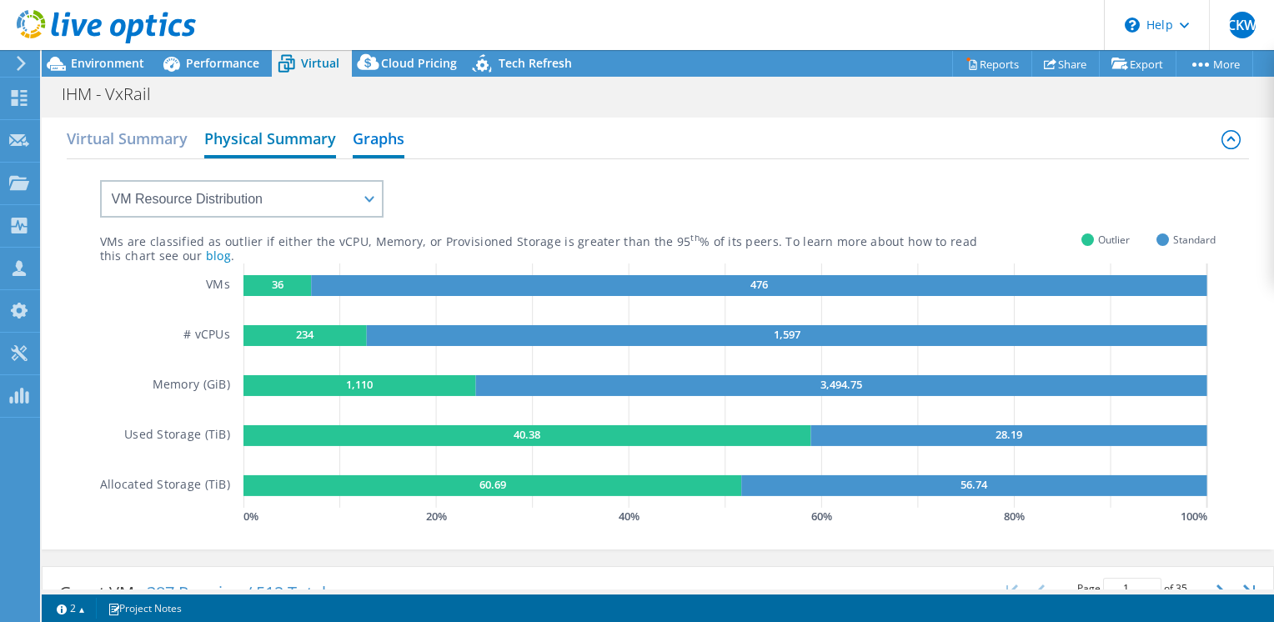
click at [237, 153] on h2 "Physical Summary" at bounding box center [270, 140] width 132 height 37
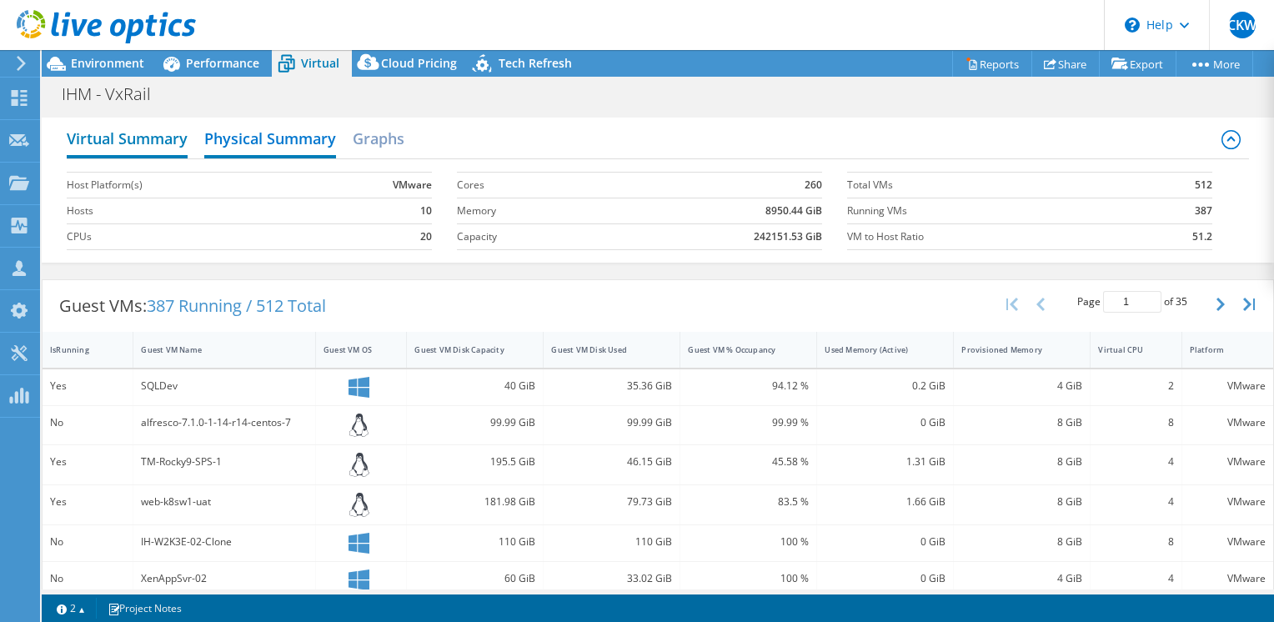
click at [109, 146] on h2 "Virtual Summary" at bounding box center [127, 140] width 121 height 37
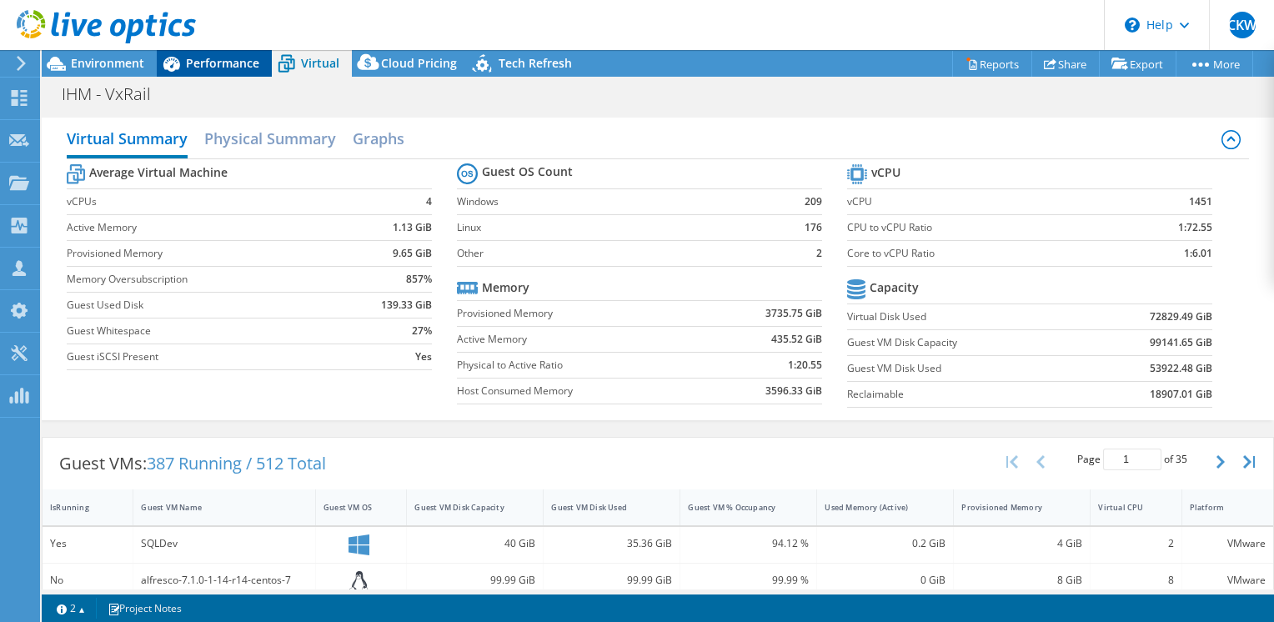
click at [243, 72] on div "Performance" at bounding box center [214, 63] width 115 height 27
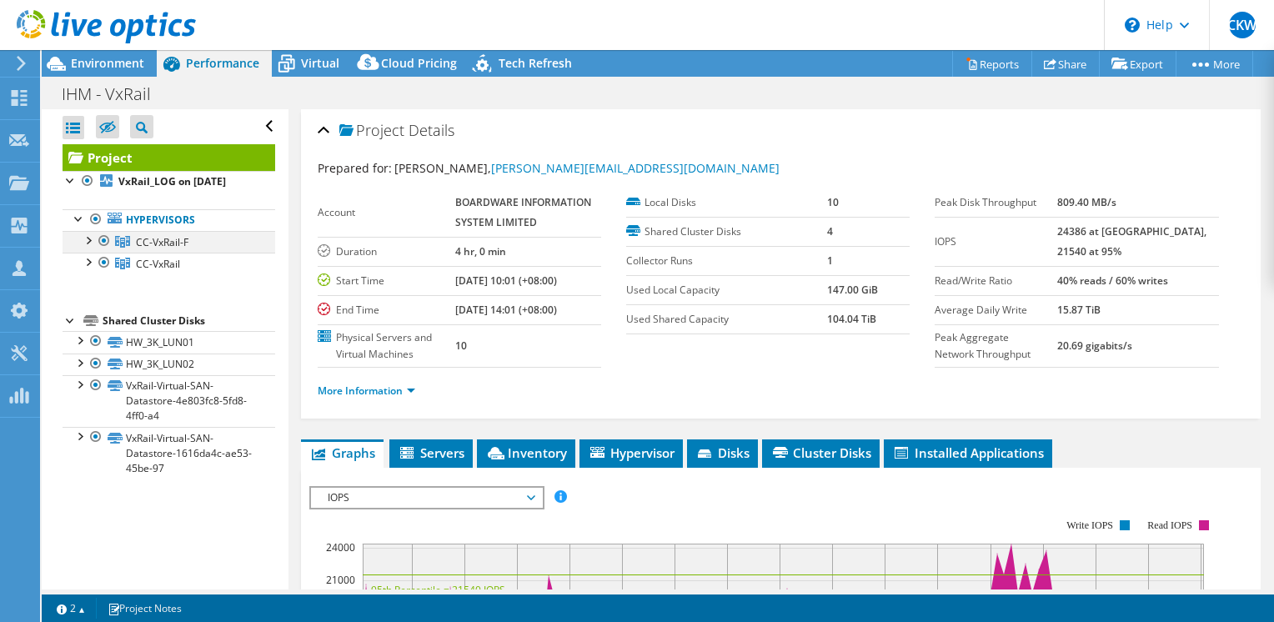
click at [87, 248] on div at bounding box center [87, 239] width 17 height 17
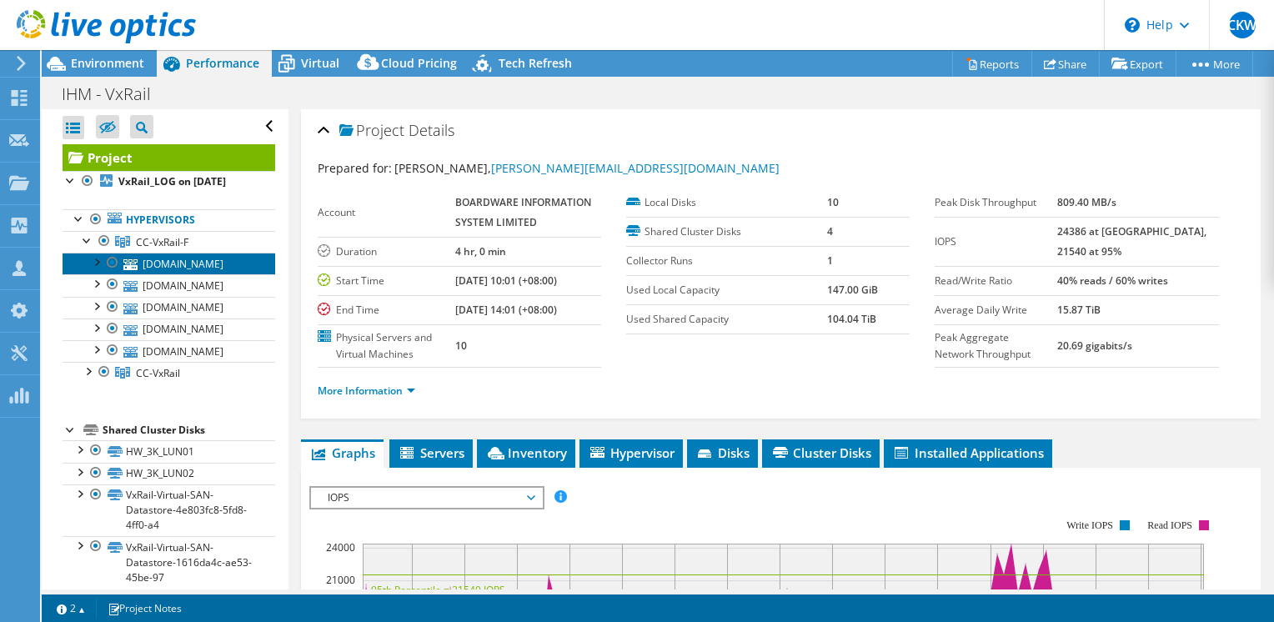
click at [173, 274] on link "[DOMAIN_NAME]" at bounding box center [169, 264] width 213 height 22
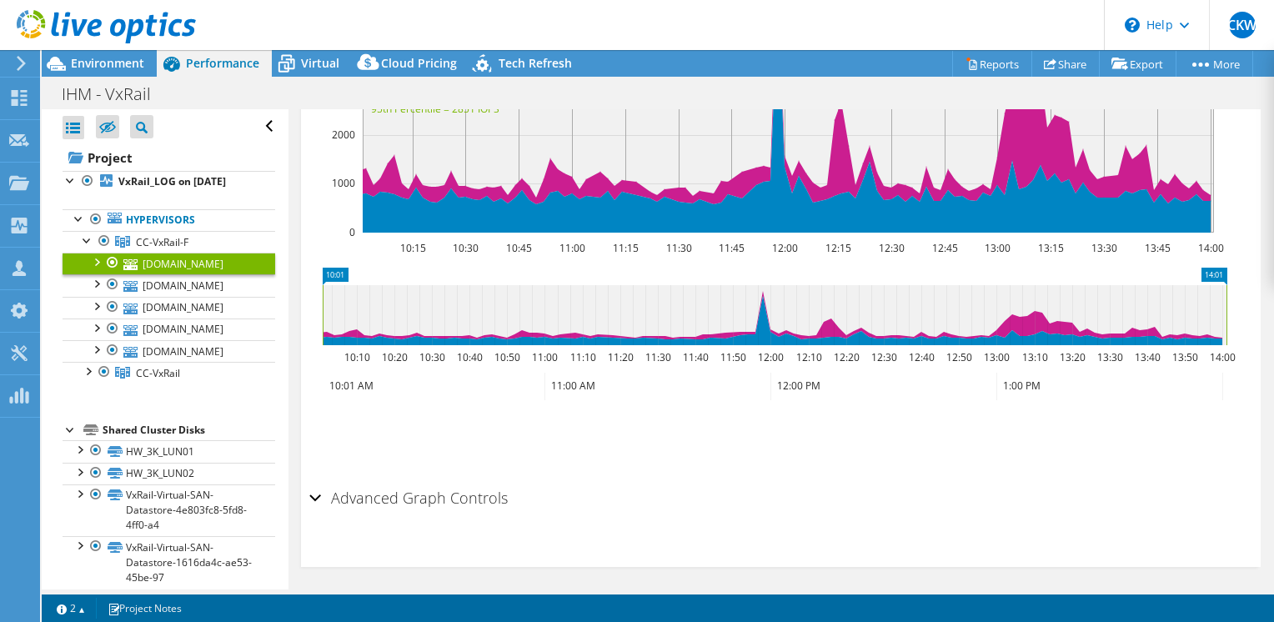
scroll to position [514, 0]
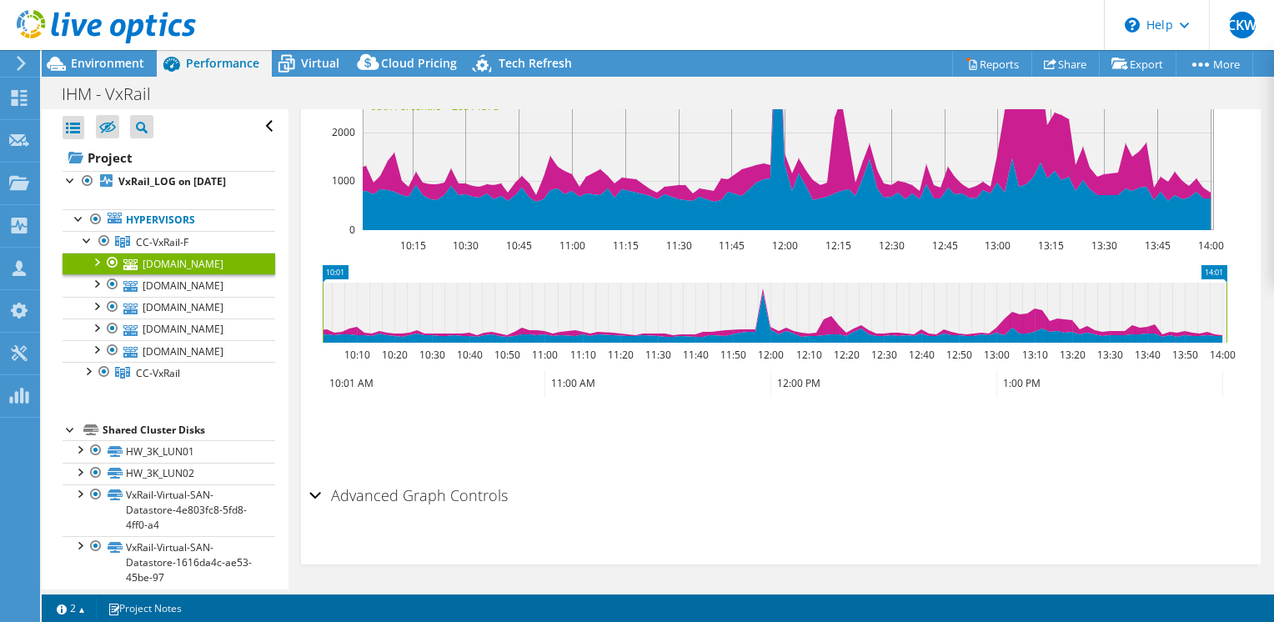
click at [318, 484] on div "Advanced Graph Controls" at bounding box center [780, 497] width 943 height 36
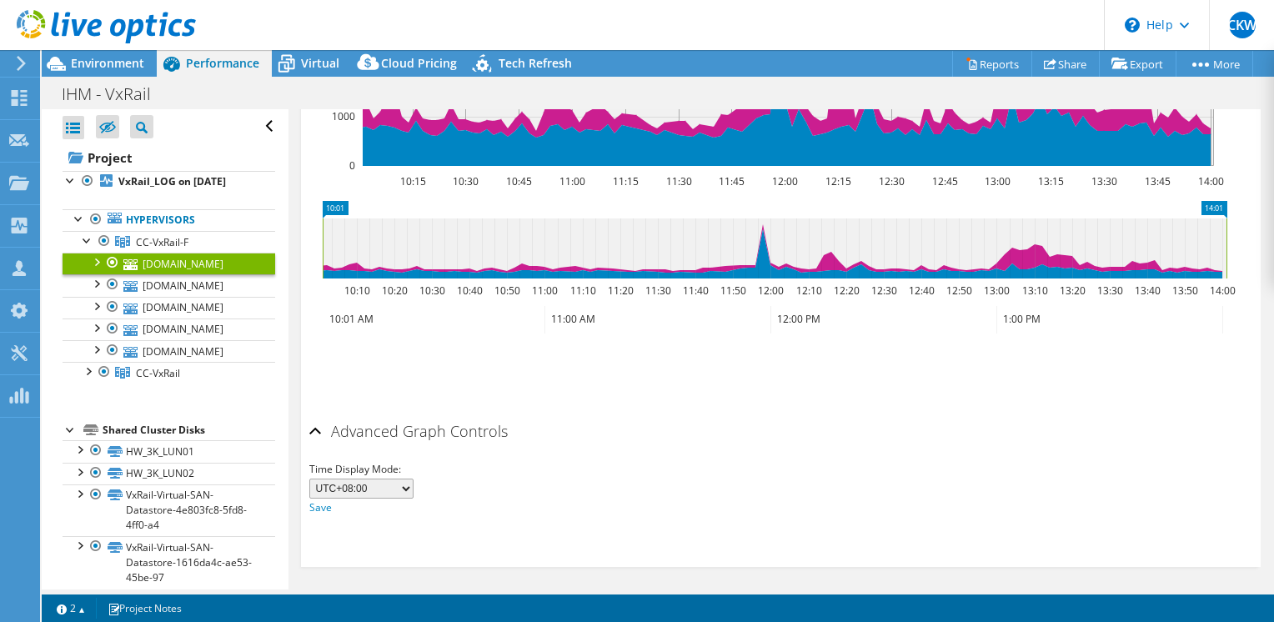
scroll to position [580, 0]
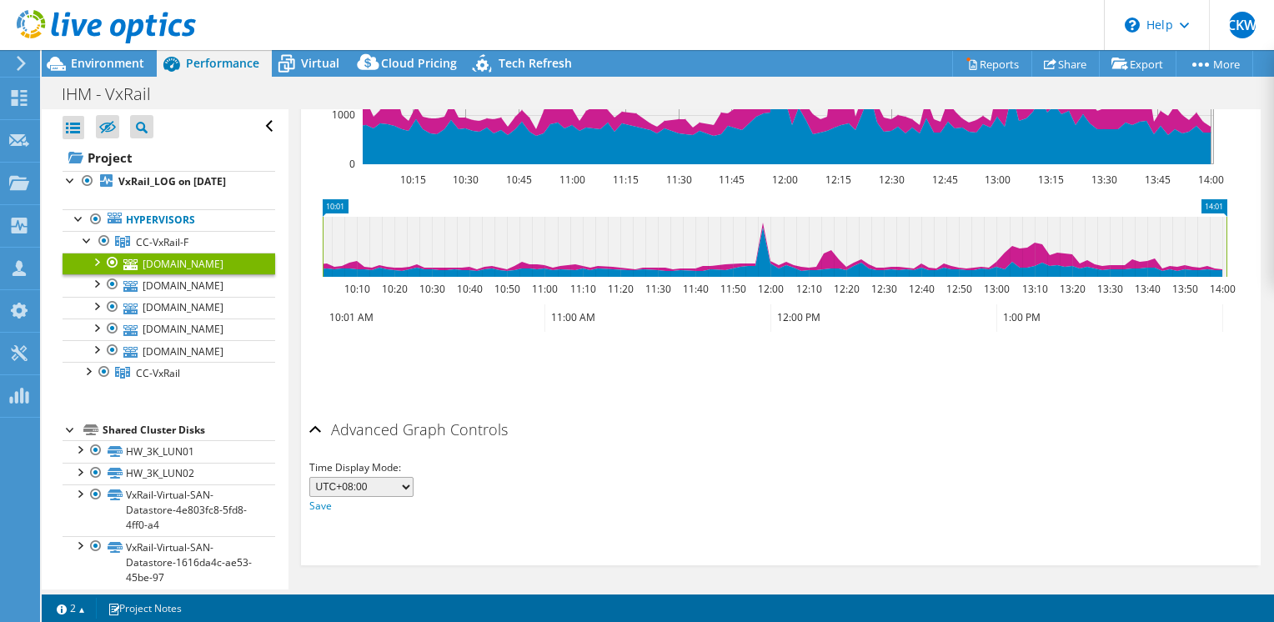
click at [379, 489] on select "UTC-12:00 UTC-11:00 UTC-10:00 UTC-09:30 UTC-09:00 UTC-08:00 UTC-07:00 UTC-06:00…" at bounding box center [361, 487] width 104 height 20
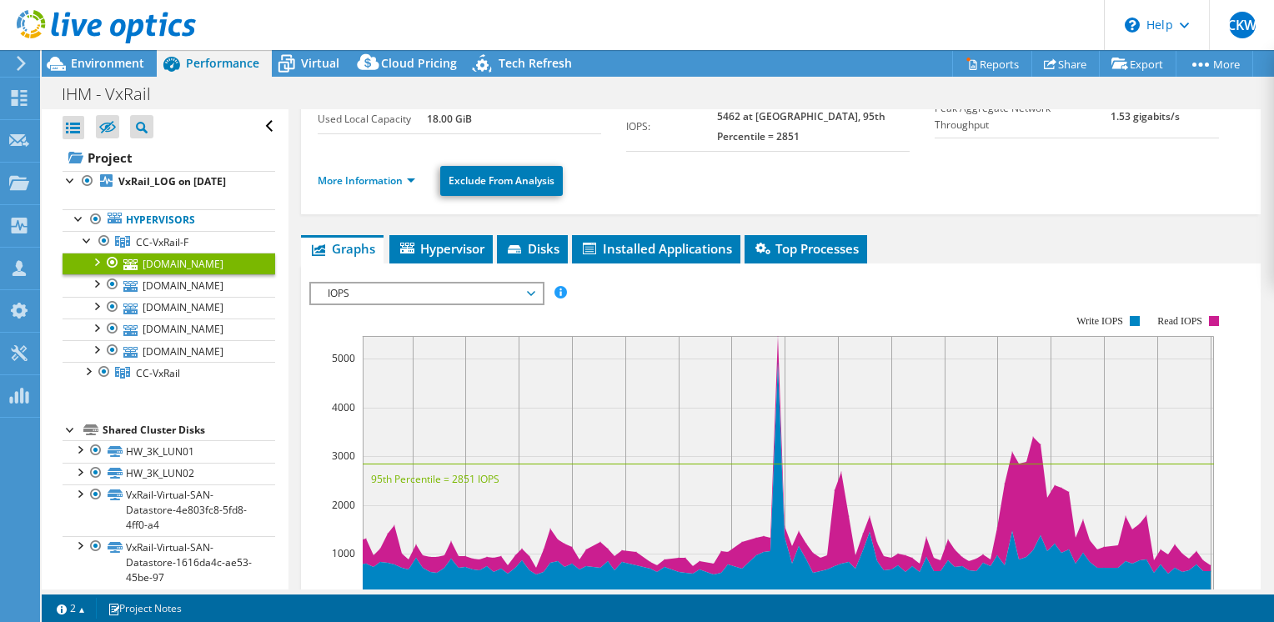
scroll to position [80, 0]
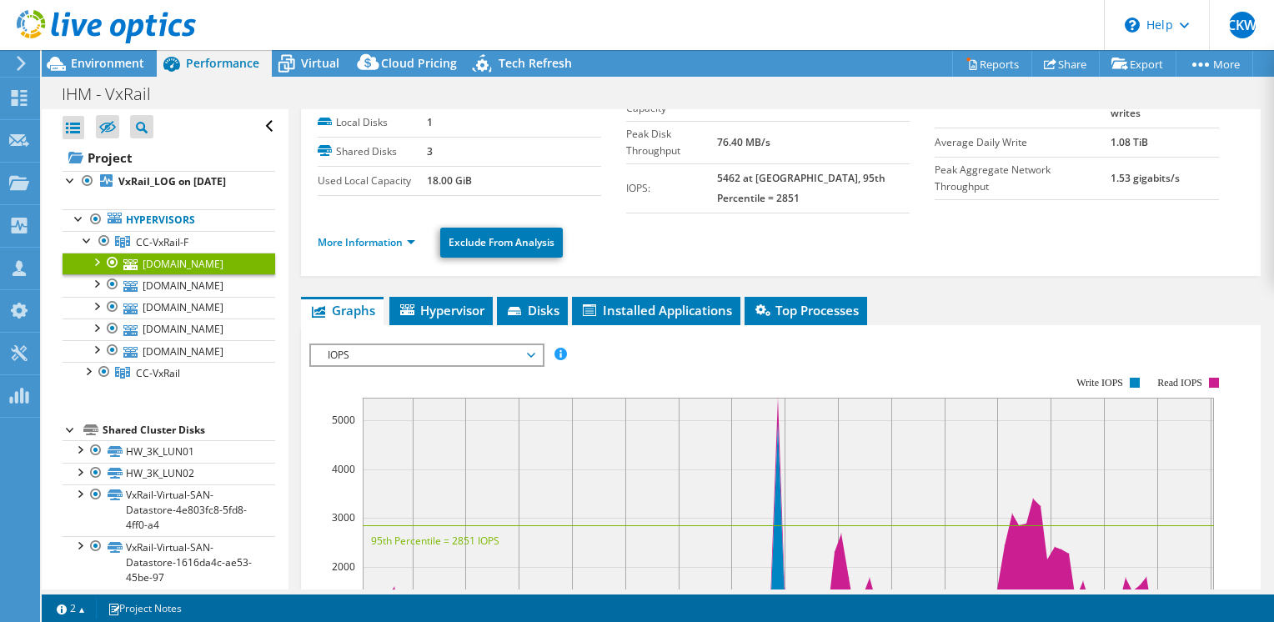
click at [913, 299] on ul "Graphs Servers Inventory Hypervisor Disks Cluster Disks Installed Applications" at bounding box center [781, 311] width 960 height 28
click at [884, 299] on ul "Graphs Servers Inventory Hypervisor Disks Cluster Disks Installed Applications" at bounding box center [781, 311] width 960 height 28
click at [864, 299] on li "Top Processes" at bounding box center [806, 311] width 123 height 28
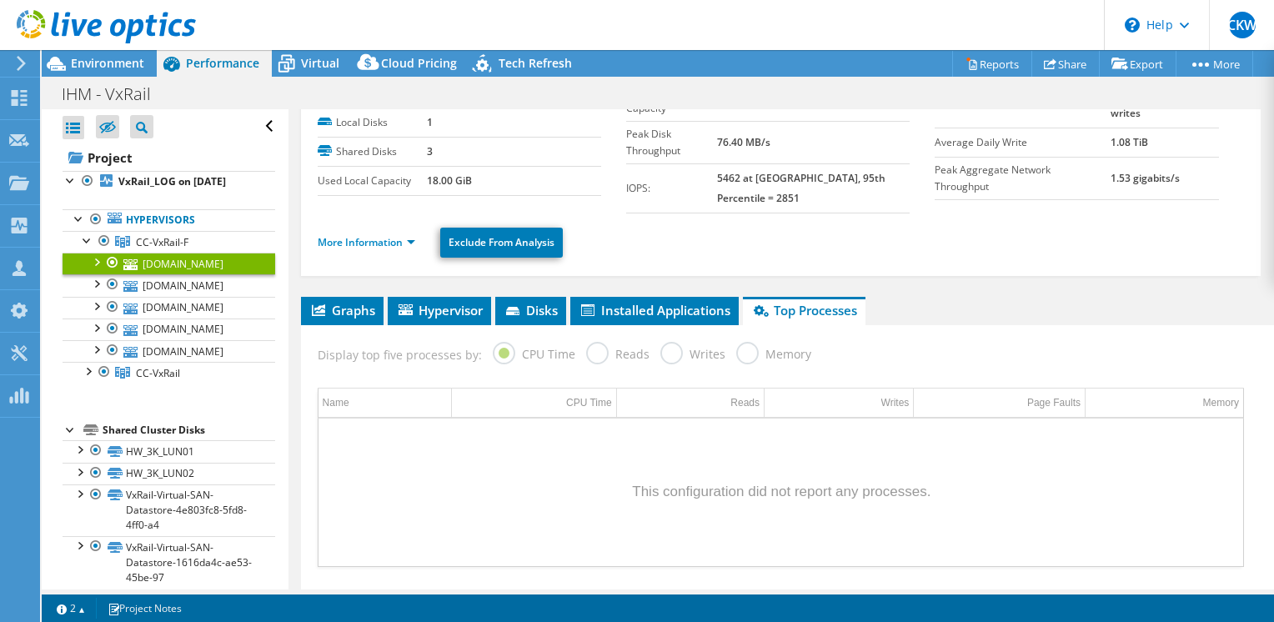
scroll to position [237, 0]
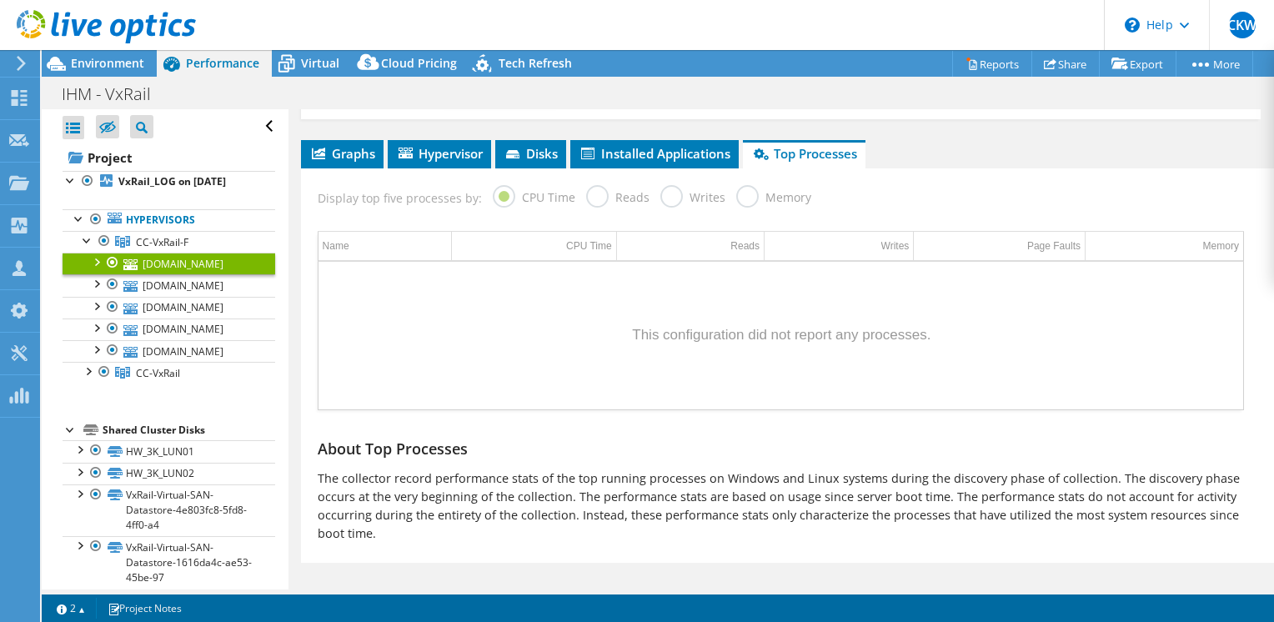
click at [679, 210] on div "Writes" at bounding box center [692, 199] width 65 height 29
click at [670, 196] on label "Writes" at bounding box center [692, 195] width 65 height 21
click at [644, 145] on span "Installed Applications" at bounding box center [655, 153] width 152 height 17
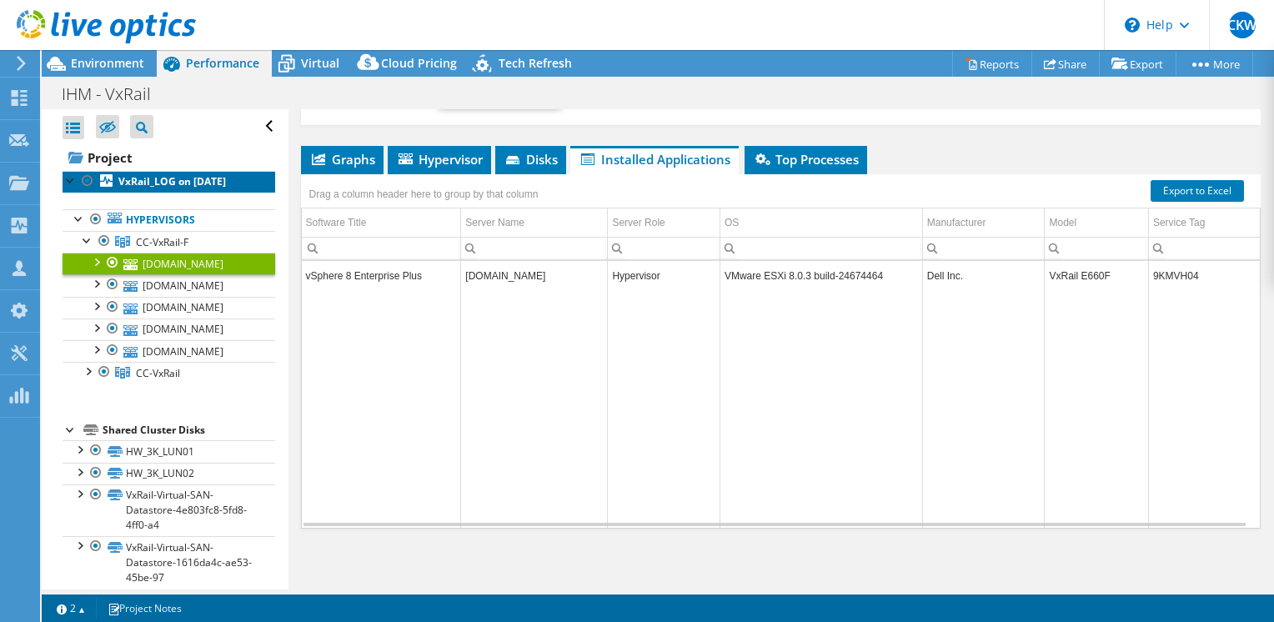
click at [142, 186] on b "VxRail_LOG on [DATE]" at bounding box center [172, 181] width 108 height 14
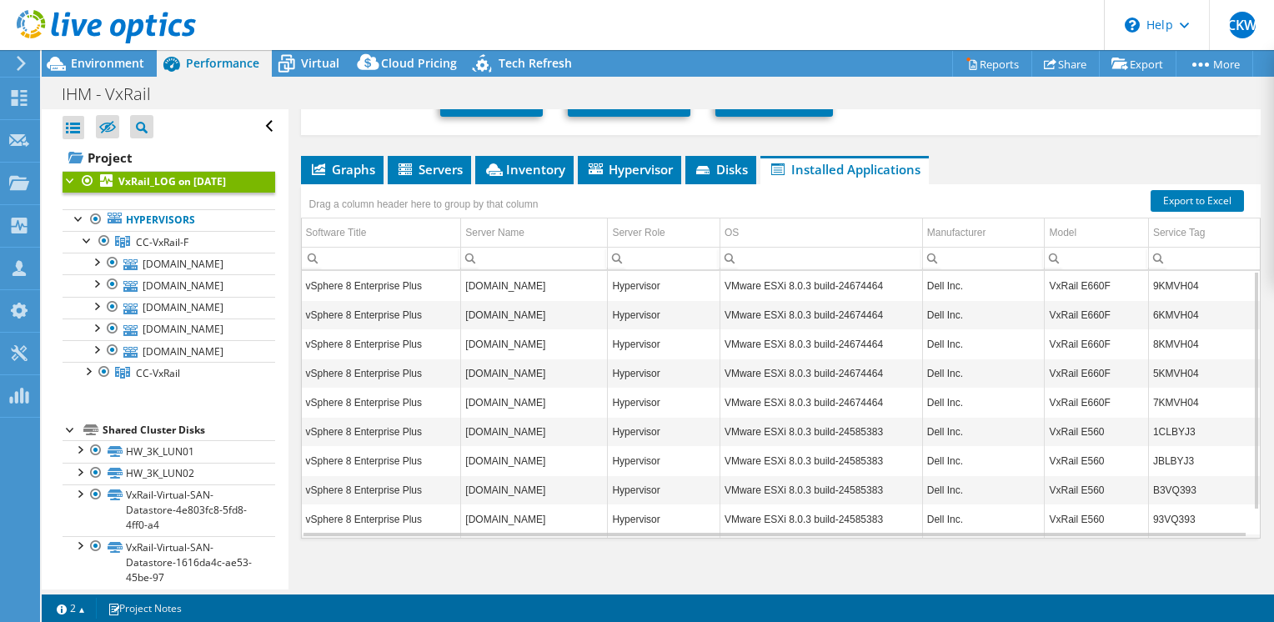
scroll to position [153, 0]
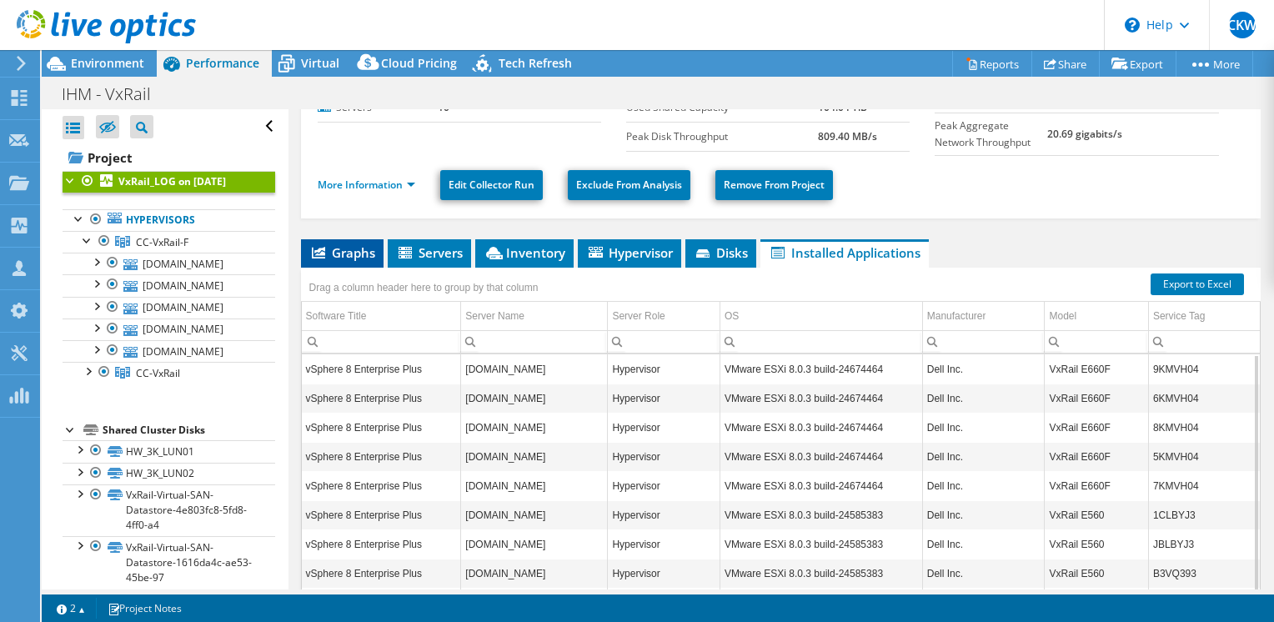
click at [338, 254] on span "Graphs" at bounding box center [342, 252] width 66 height 17
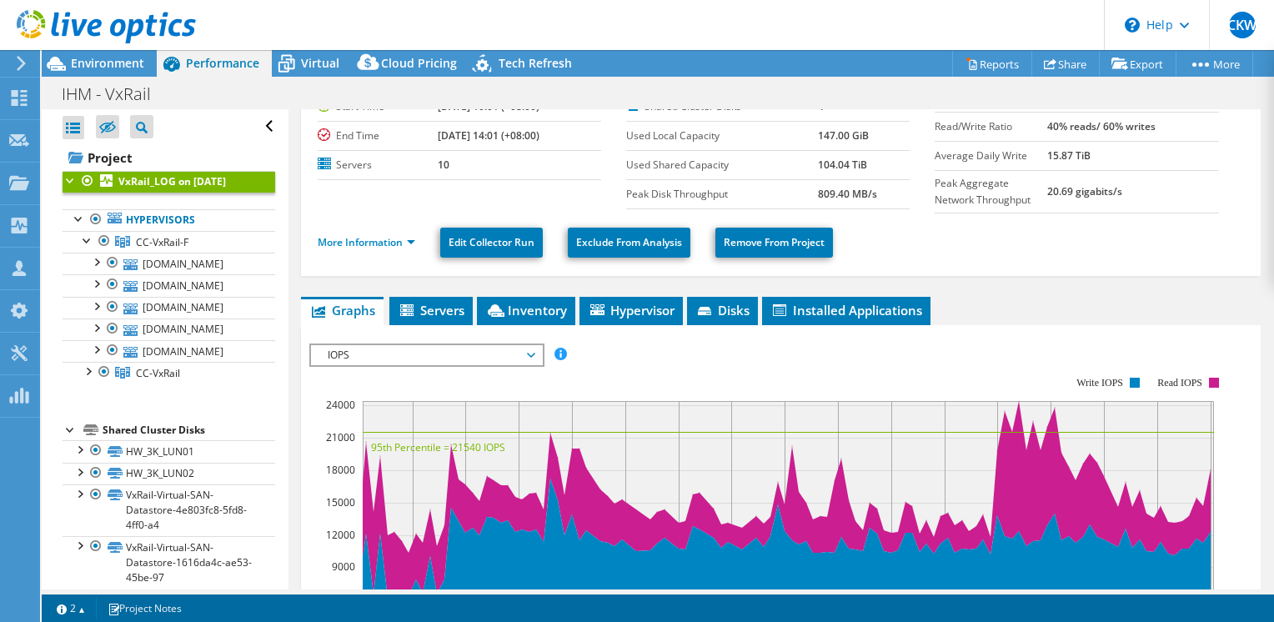
scroll to position [179, 0]
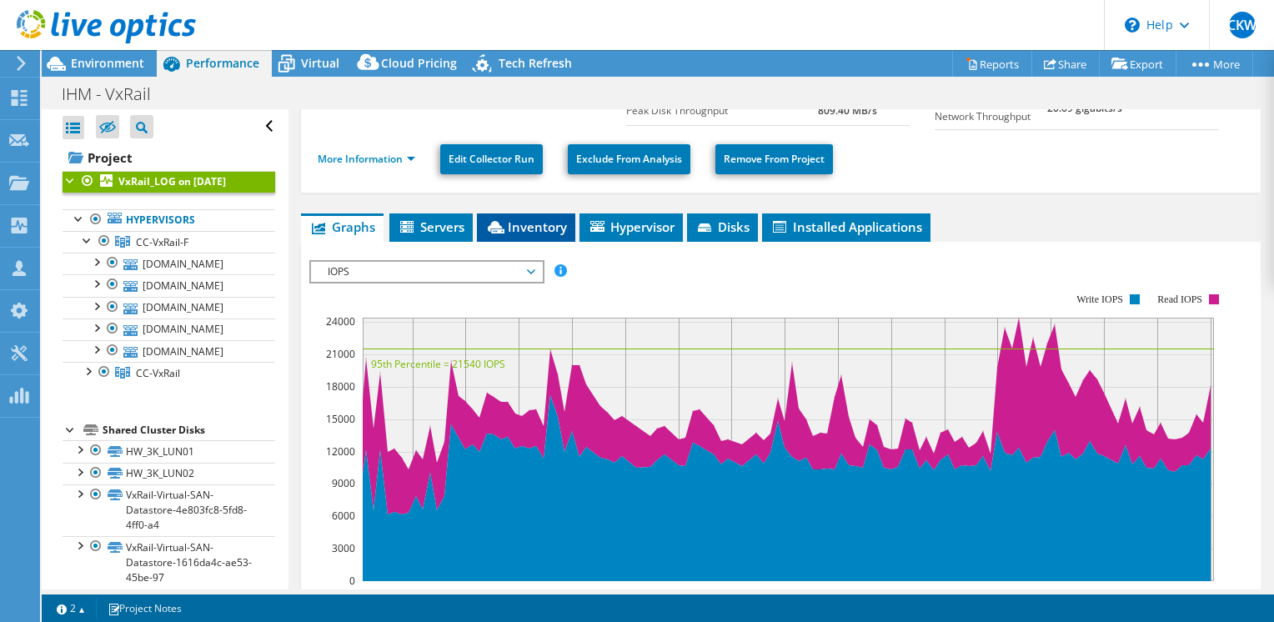
click at [514, 224] on span "Inventory" at bounding box center [526, 226] width 82 height 17
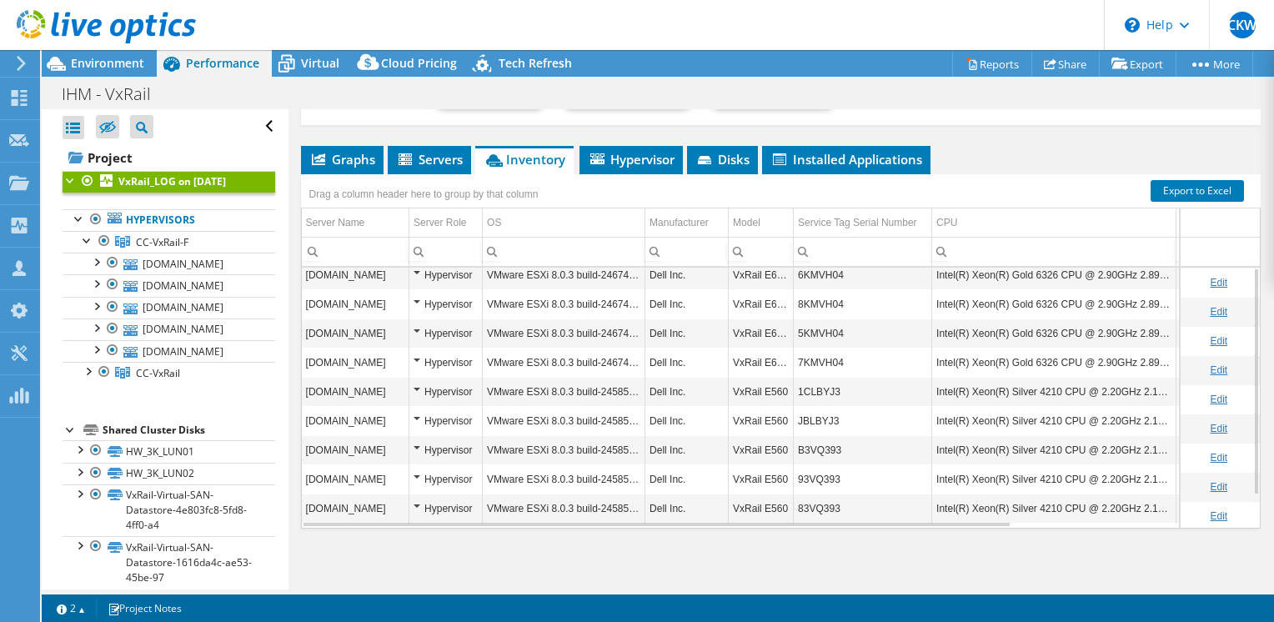
scroll to position [0, 0]
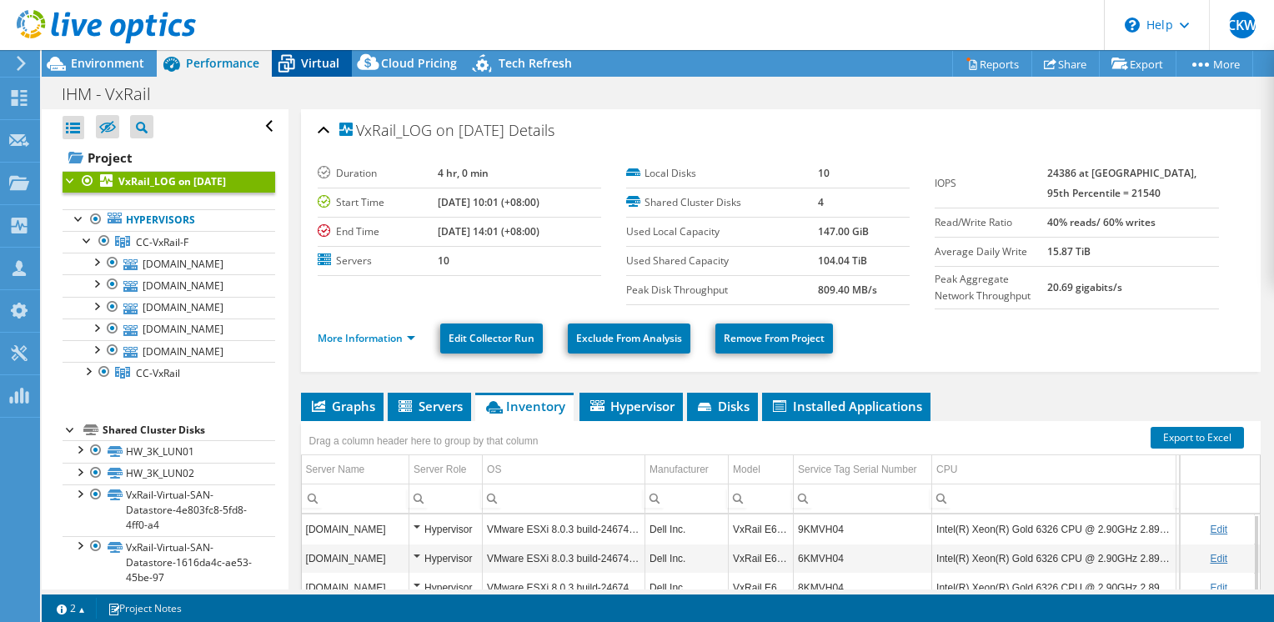
click at [301, 63] on span "Virtual" at bounding box center [320, 63] width 38 height 16
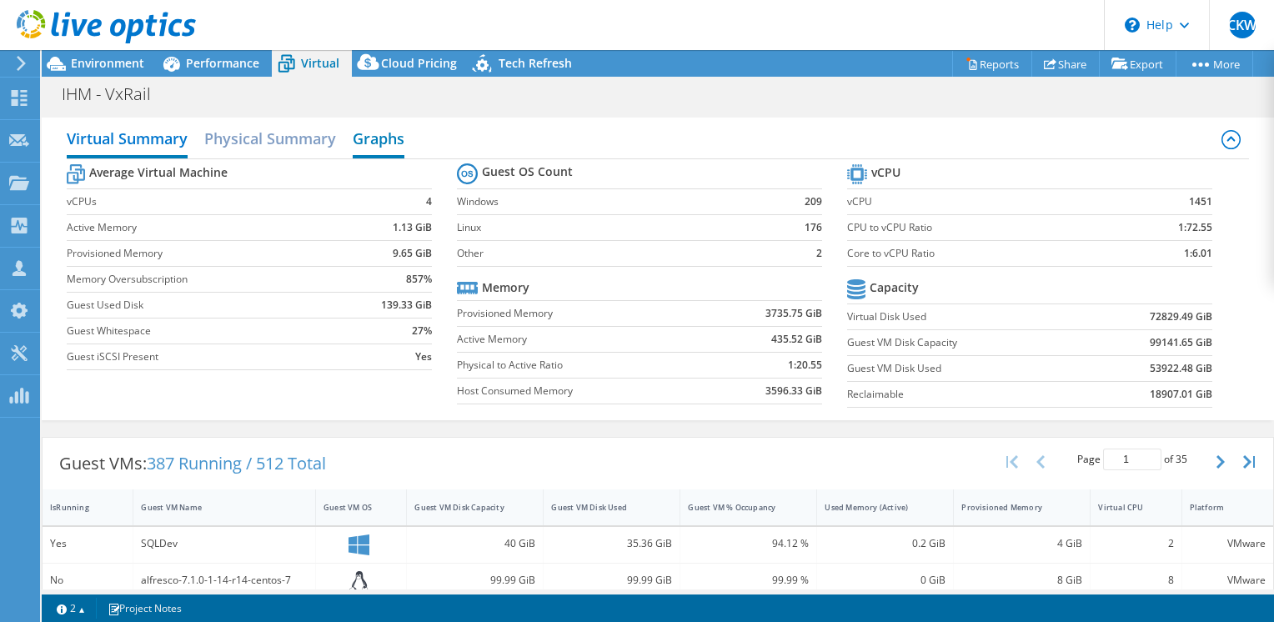
click at [364, 128] on h2 "Graphs" at bounding box center [379, 140] width 52 height 37
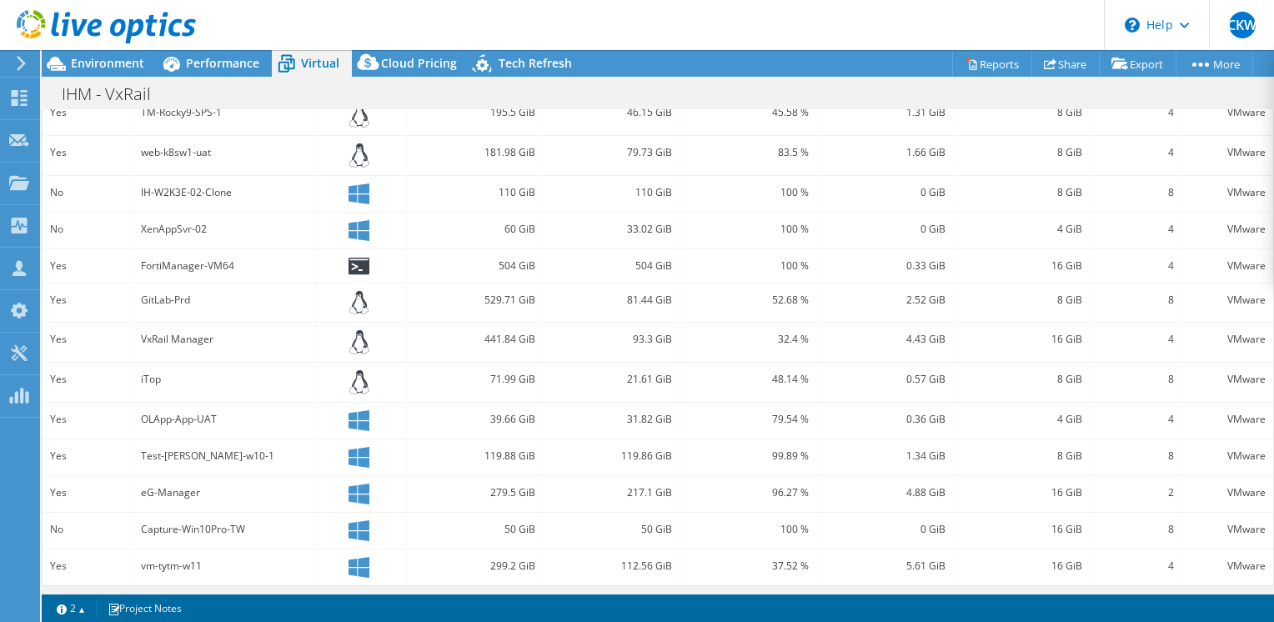
scroll to position [219, 0]
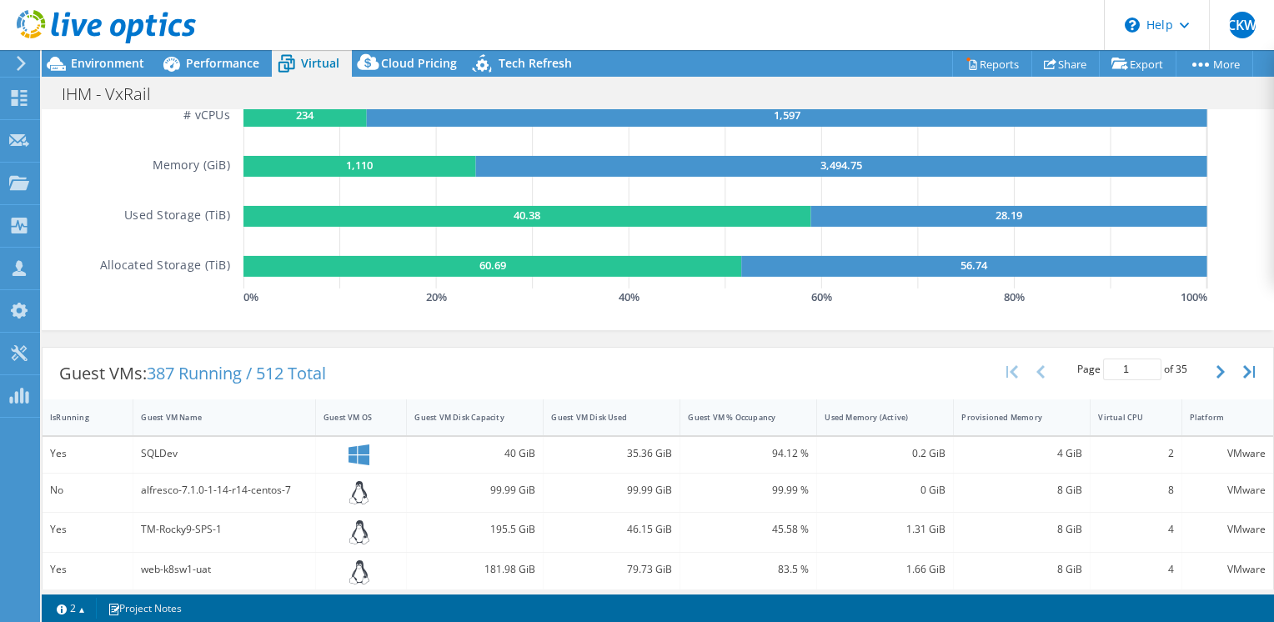
click at [98, 13] on icon at bounding box center [106, 27] width 179 height 34
